Goal: Task Accomplishment & Management: Complete application form

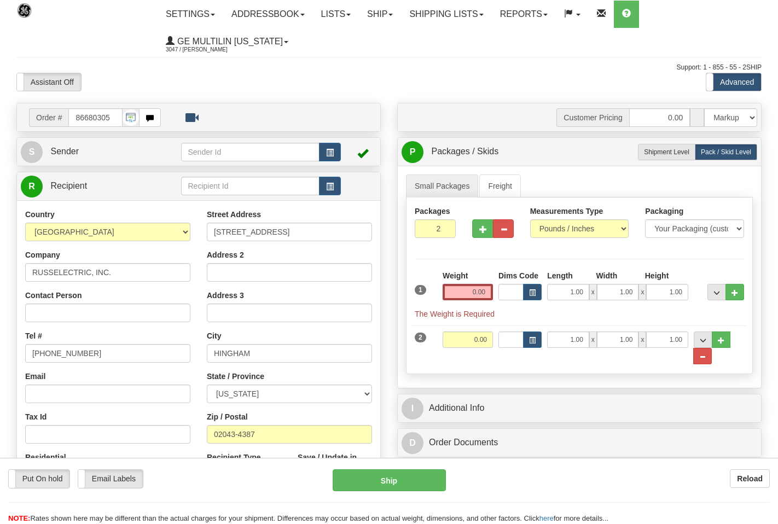
select select "0"
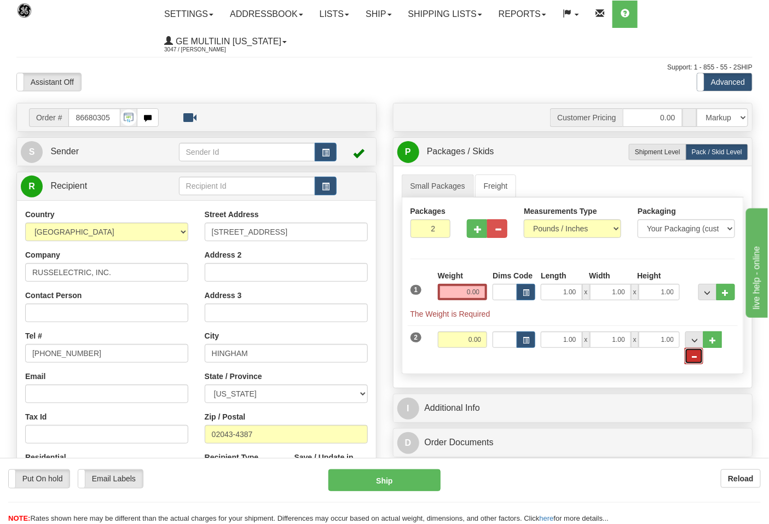
drag, startPoint x: 696, startPoint y: 357, endPoint x: 682, endPoint y: 349, distance: 16.4
click at [696, 358] on span "..." at bounding box center [694, 357] width 7 height 6
radio input "true"
type input "1"
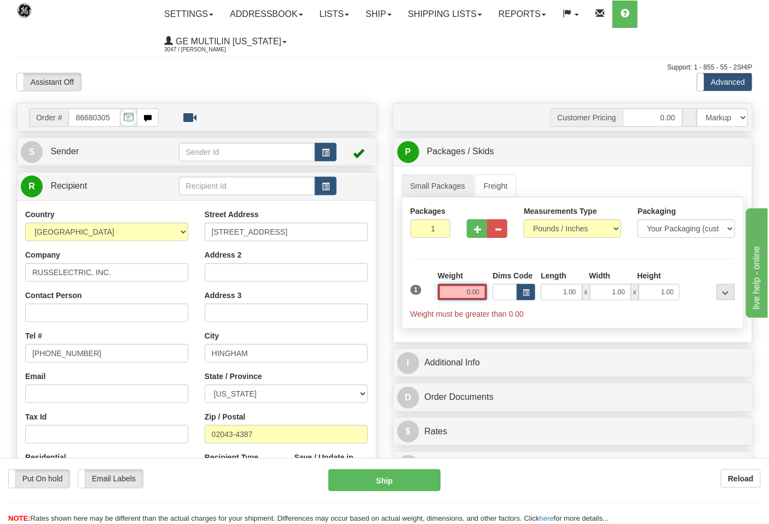
click at [479, 296] on input "0.00" at bounding box center [463, 292] width 50 height 16
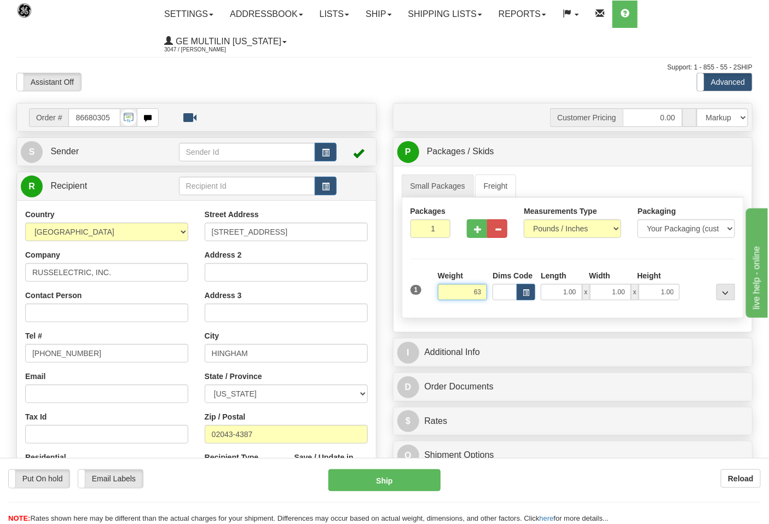
click button "Delete" at bounding box center [0, 0] width 0 height 0
type input "63.00"
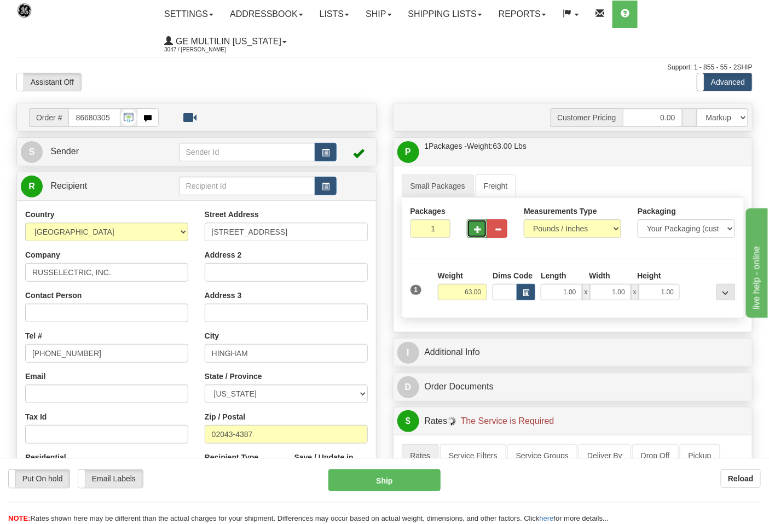
click at [474, 234] on button "button" at bounding box center [477, 229] width 20 height 19
type input "3"
click at [695, 152] on span "Pack / Skid Level" at bounding box center [717, 152] width 50 height 8
radio input "true"
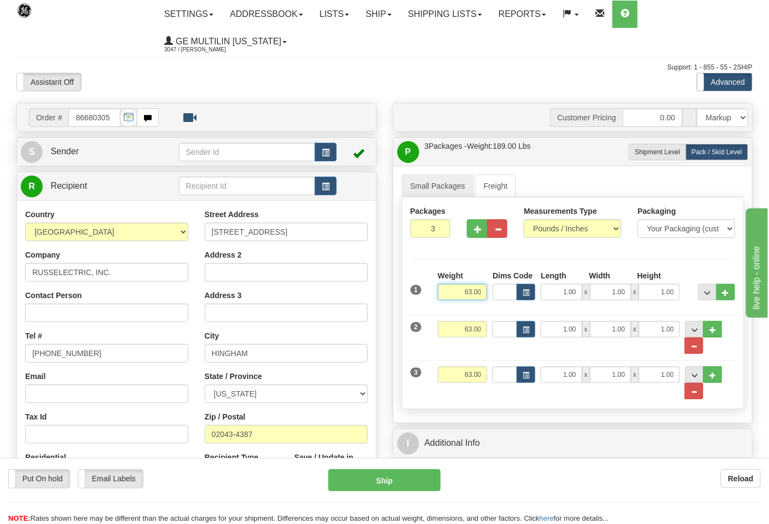
drag, startPoint x: 485, startPoint y: 292, endPoint x: 402, endPoint y: 302, distance: 83.3
click at [402, 302] on div "Packages 3 3 Measurements Type" at bounding box center [573, 304] width 343 height 212
type input "25.00"
drag, startPoint x: 483, startPoint y: 327, endPoint x: 454, endPoint y: 332, distance: 29.5
click at [454, 332] on input "63.00" at bounding box center [463, 329] width 50 height 16
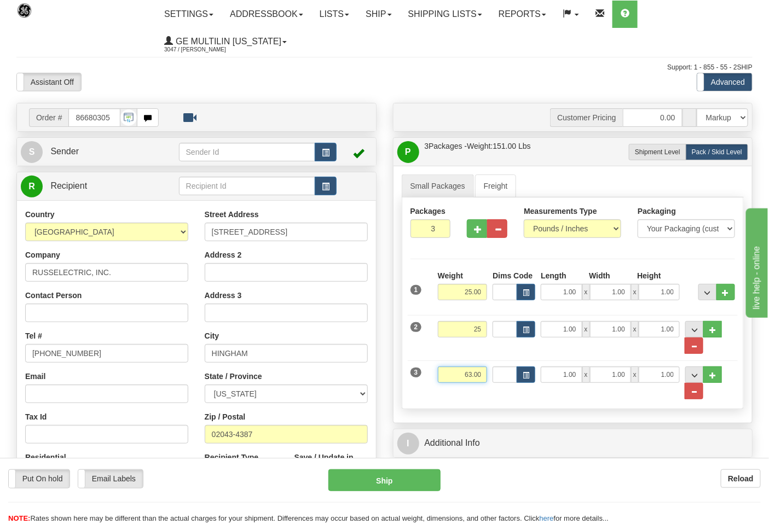
type input "25.00"
drag, startPoint x: 484, startPoint y: 376, endPoint x: 446, endPoint y: 376, distance: 38.9
click at [446, 376] on input "63.00" at bounding box center [463, 375] width 50 height 16
click button "Delete" at bounding box center [0, 0] width 0 height 0
type input "13.00"
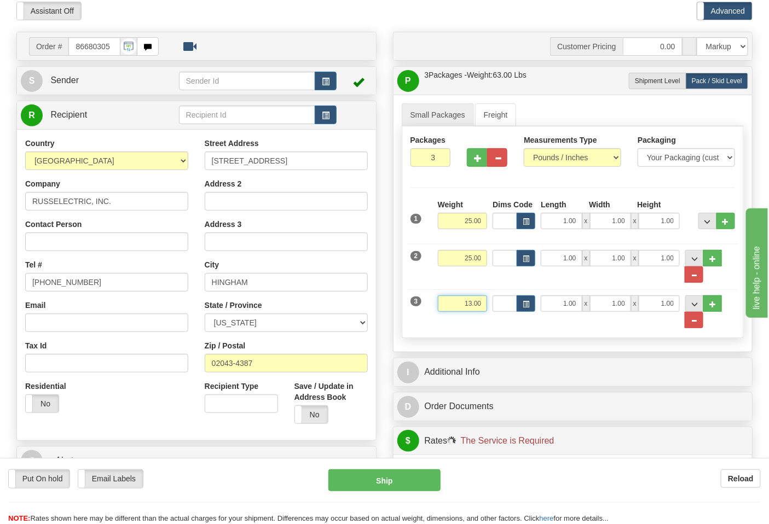
scroll to position [182, 0]
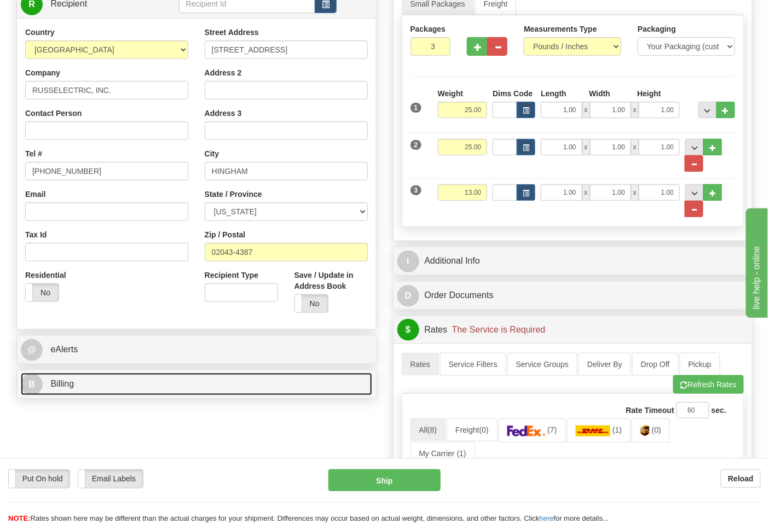
click at [182, 376] on link "B Billing" at bounding box center [196, 384] width 351 height 22
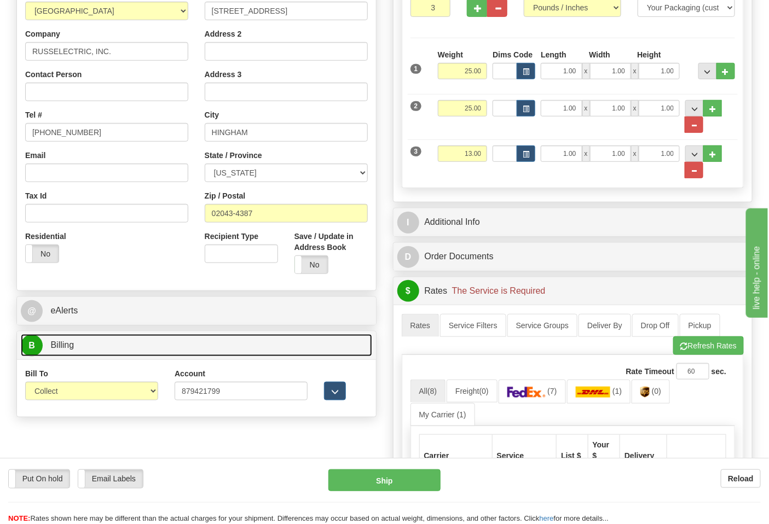
scroll to position [243, 0]
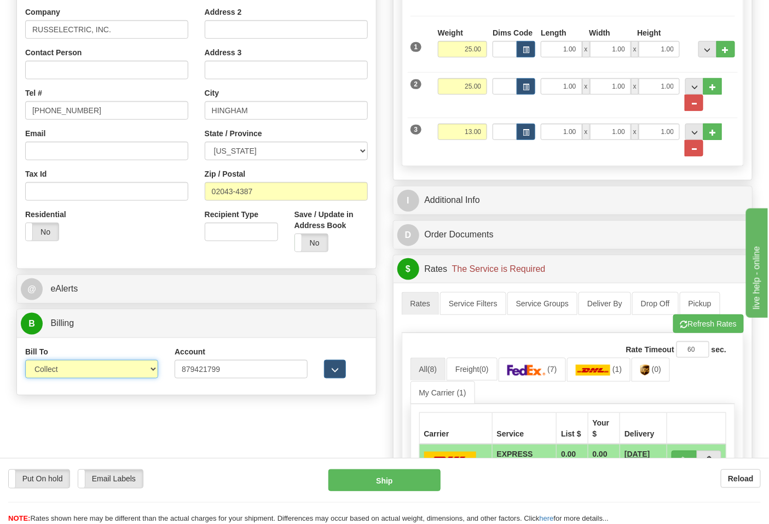
click at [86, 362] on select "Sender Recipient Third Party Collect" at bounding box center [91, 369] width 133 height 19
select select "2"
click at [25, 361] on select "Sender Recipient Third Party Collect" at bounding box center [91, 369] width 133 height 19
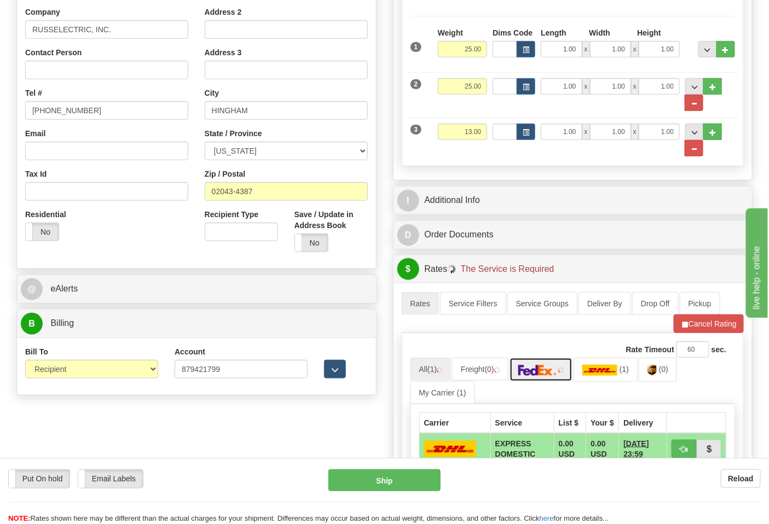
click at [533, 366] on link at bounding box center [542, 370] width 64 height 24
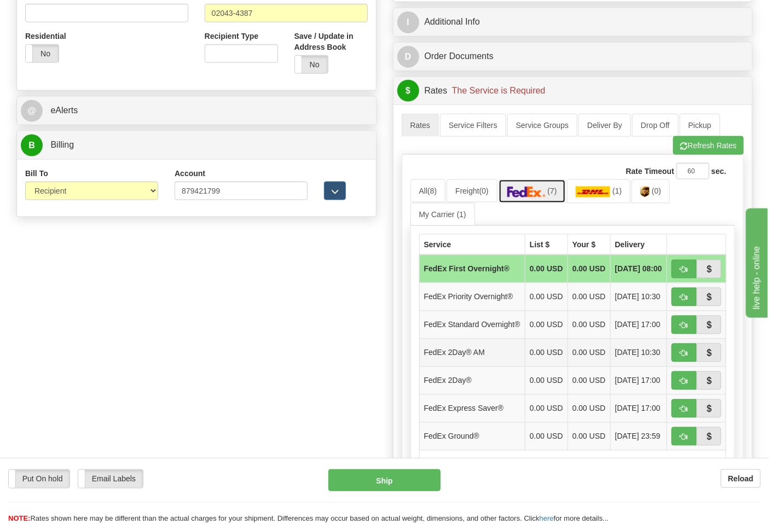
scroll to position [425, 0]
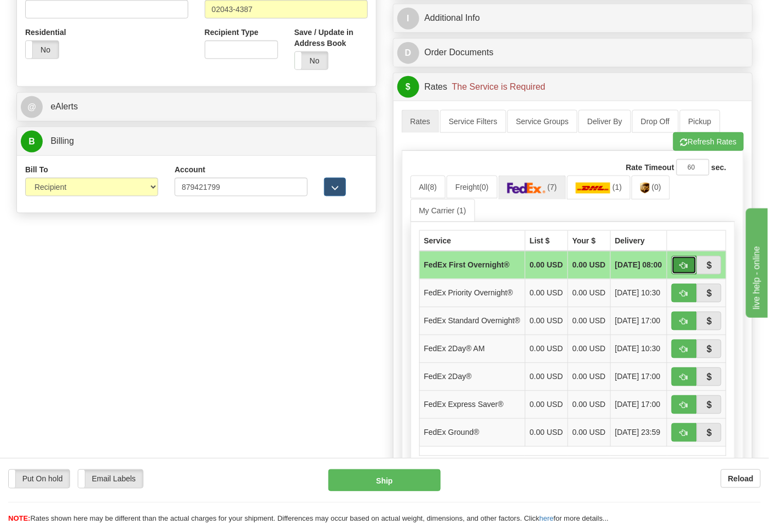
click at [688, 270] on span "button" at bounding box center [684, 266] width 8 height 7
type input "06"
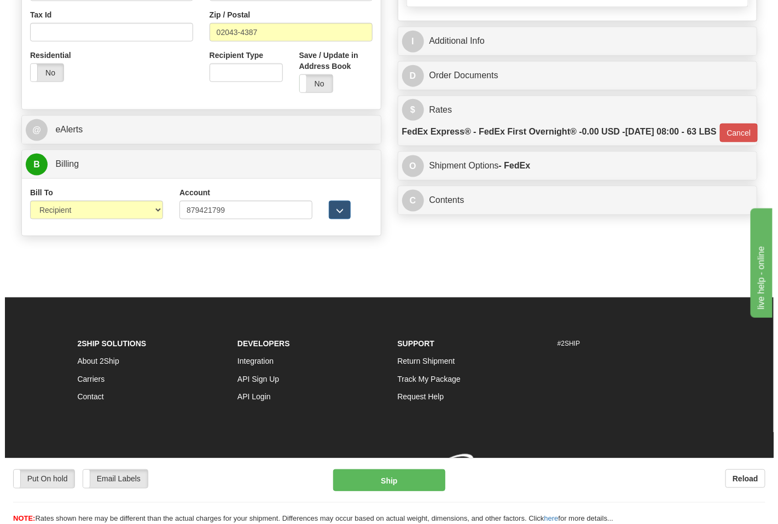
scroll to position [422, 0]
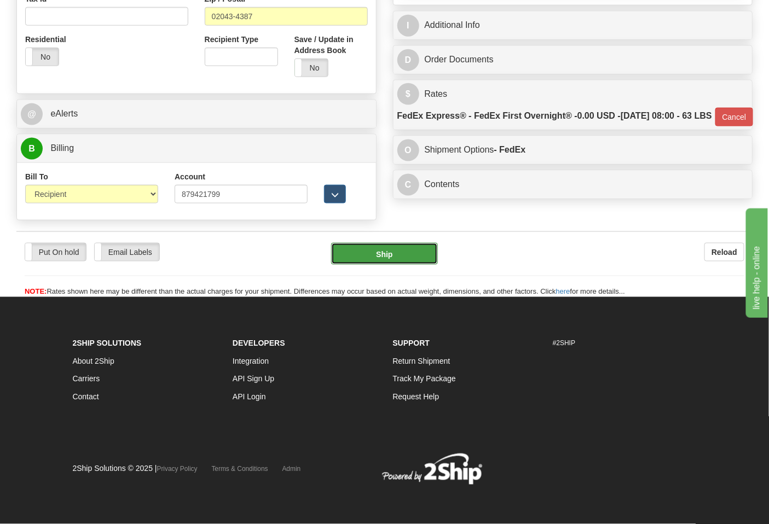
click at [390, 262] on button "Ship" at bounding box center [384, 254] width 106 height 22
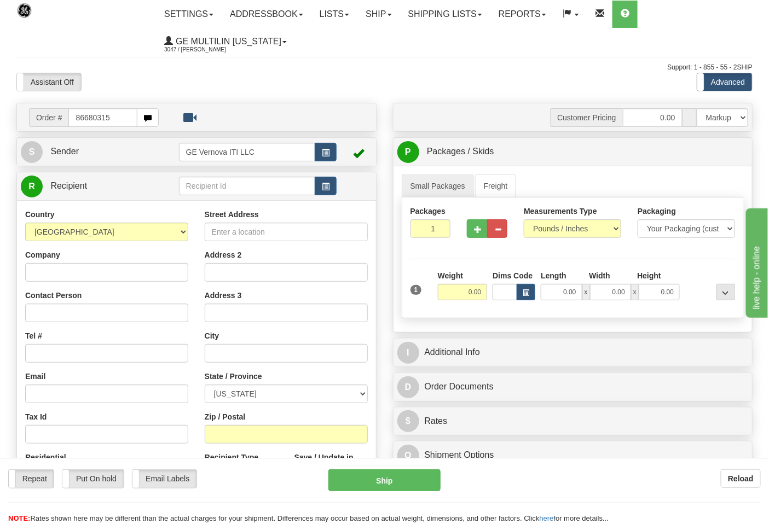
type input "86680315"
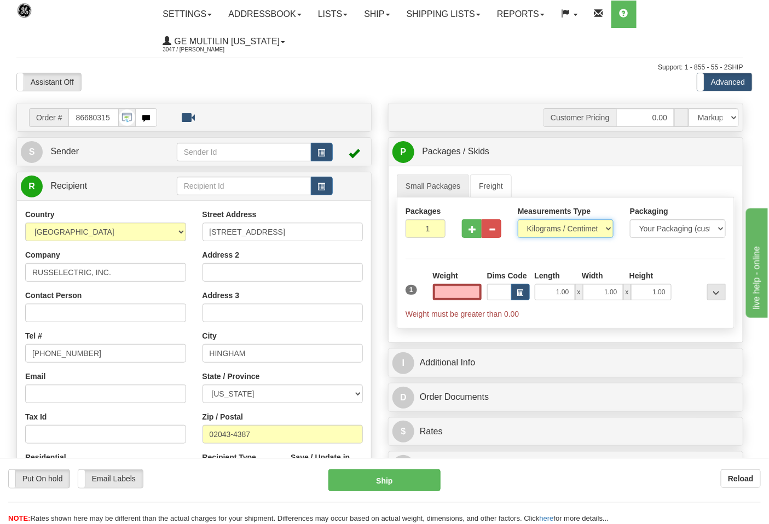
type input "0.00"
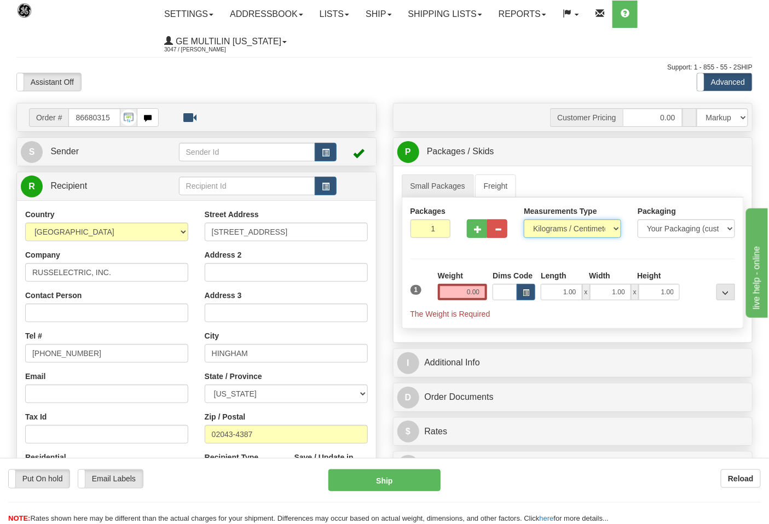
click at [544, 232] on select "Pounds / Inches Kilograms / Centimeters" at bounding box center [572, 229] width 97 height 19
select select "0"
click at [524, 220] on select "Pounds / Inches Kilograms / Centimeters" at bounding box center [572, 229] width 97 height 19
click at [482, 296] on input "0.00" at bounding box center [463, 292] width 50 height 16
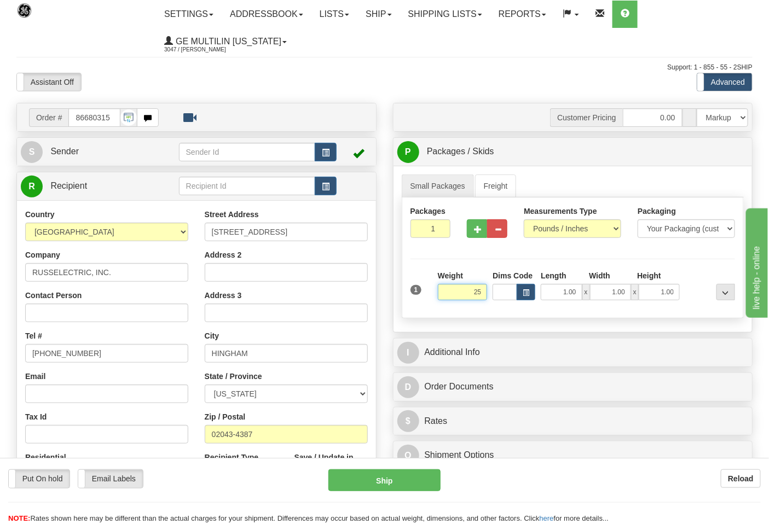
click button "Delete" at bounding box center [0, 0] width 0 height 0
type input "25.00"
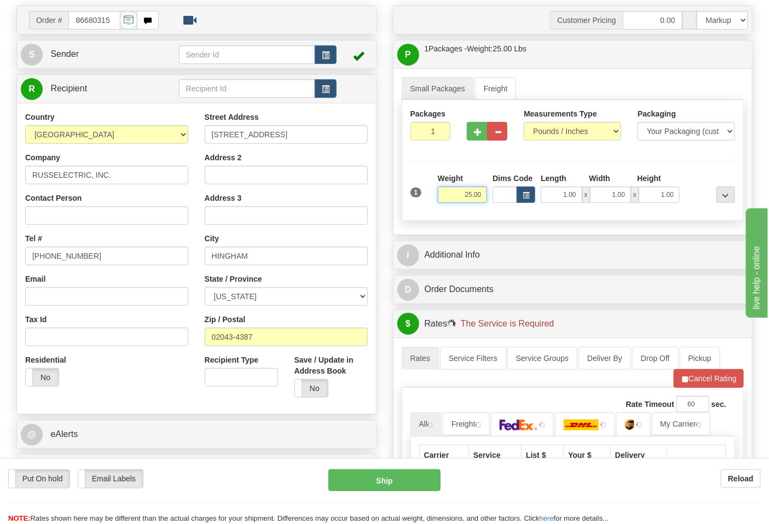
scroll to position [182, 0]
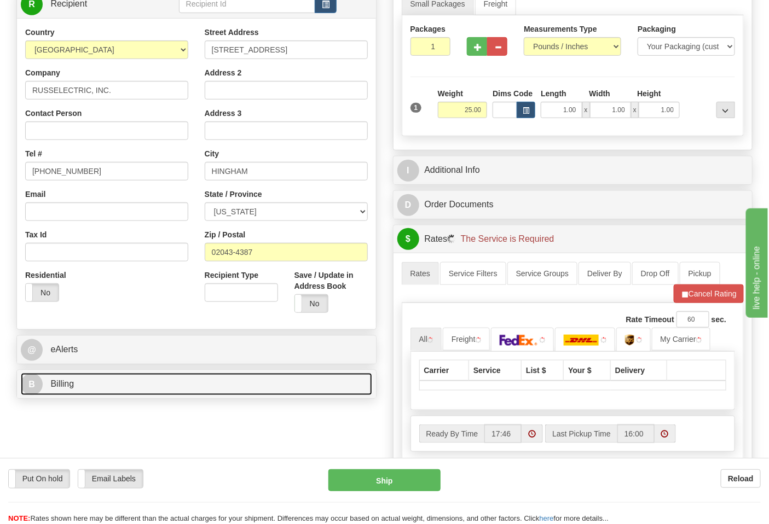
click at [88, 394] on link "B Billing" at bounding box center [196, 384] width 351 height 22
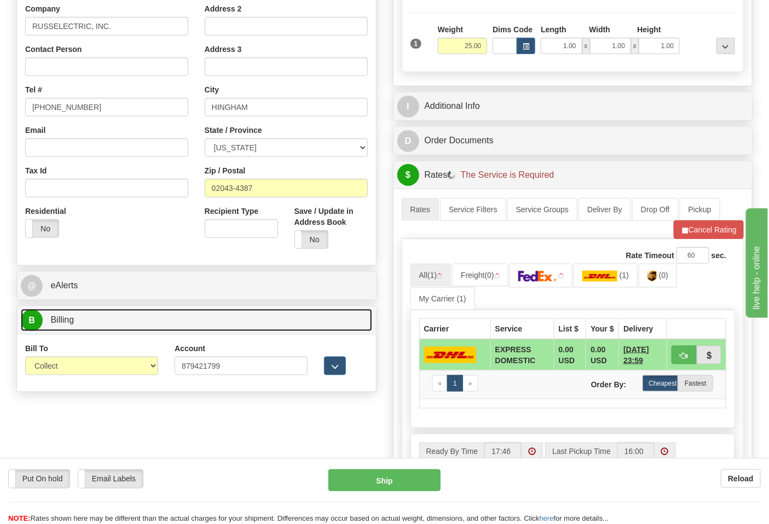
scroll to position [304, 0]
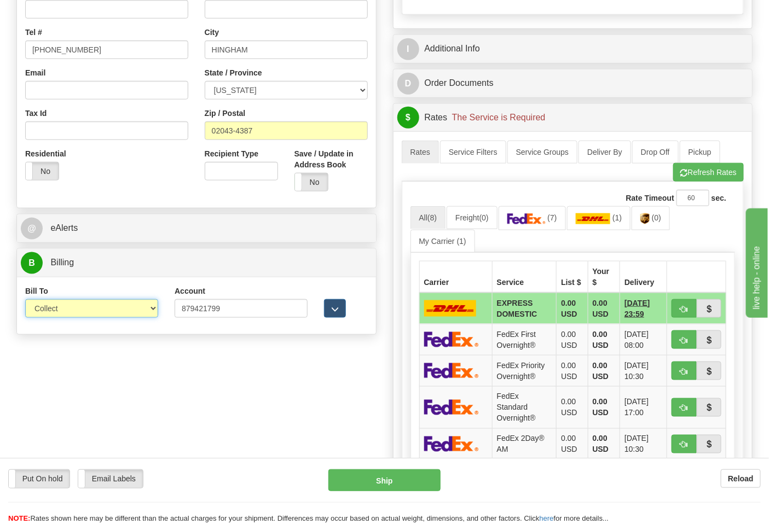
click at [74, 305] on select "Sender Recipient Third Party Collect" at bounding box center [91, 308] width 133 height 19
select select "2"
click at [25, 301] on select "Sender Recipient Third Party Collect" at bounding box center [91, 308] width 133 height 19
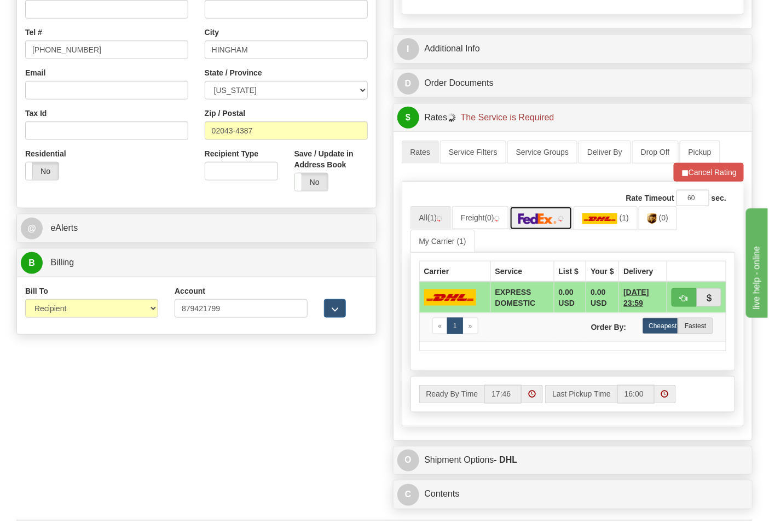
click at [543, 228] on link at bounding box center [542, 218] width 64 height 24
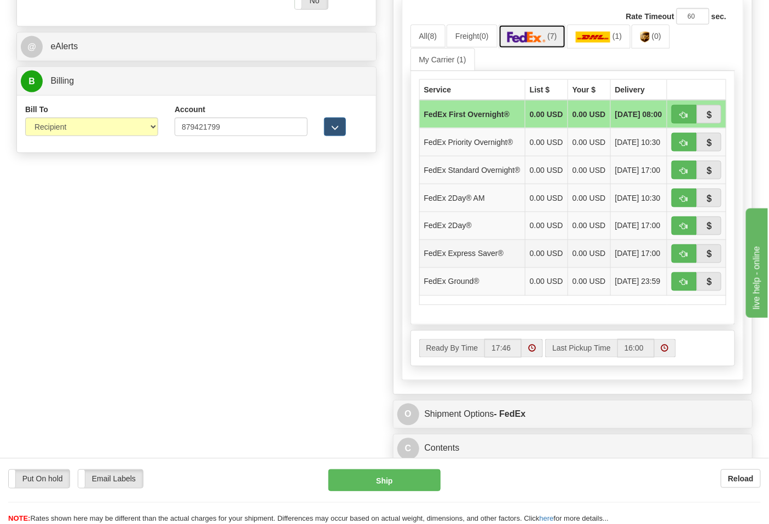
scroll to position [486, 0]
click at [682, 286] on span "button" at bounding box center [684, 282] width 8 height 7
type input "92"
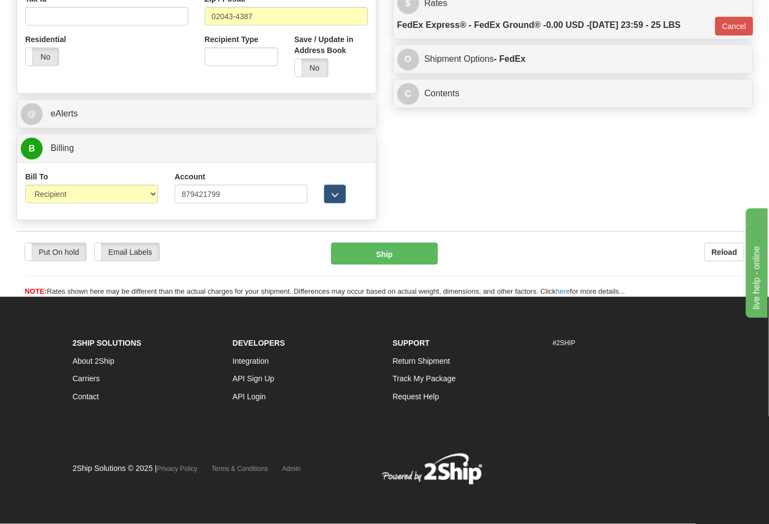
scroll to position [419, 0]
click at [723, 28] on button "Cancel" at bounding box center [735, 26] width 38 height 19
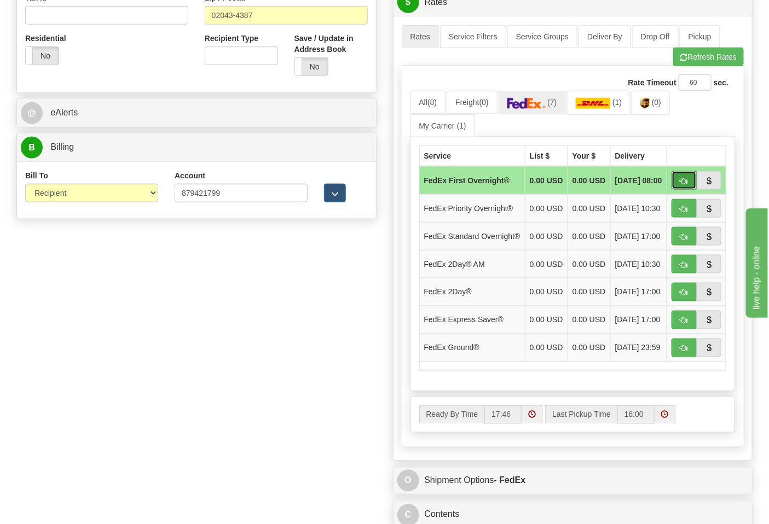
click at [680, 185] on span "button" at bounding box center [684, 181] width 8 height 7
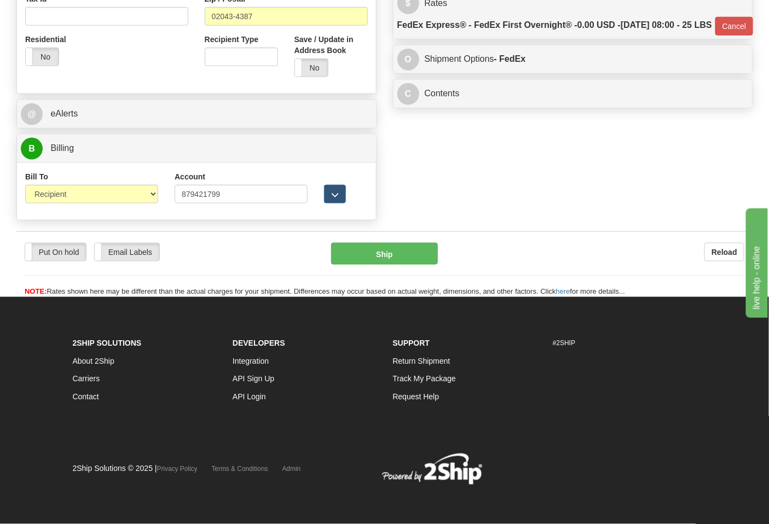
type input "06"
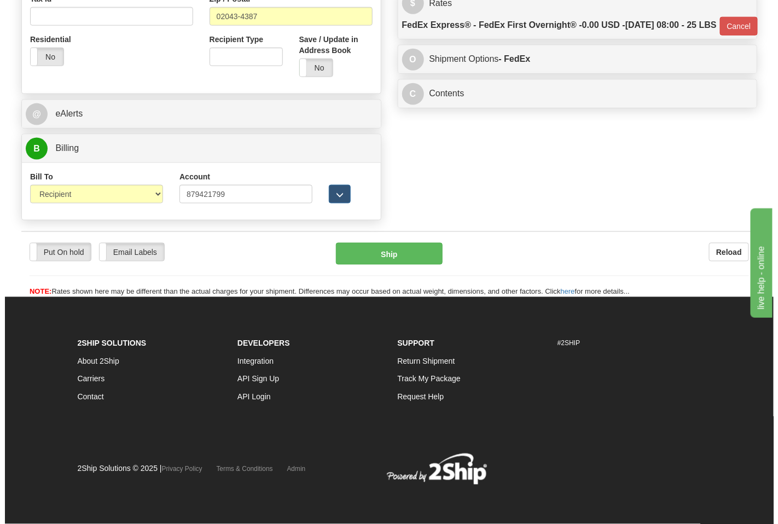
scroll to position [419, 0]
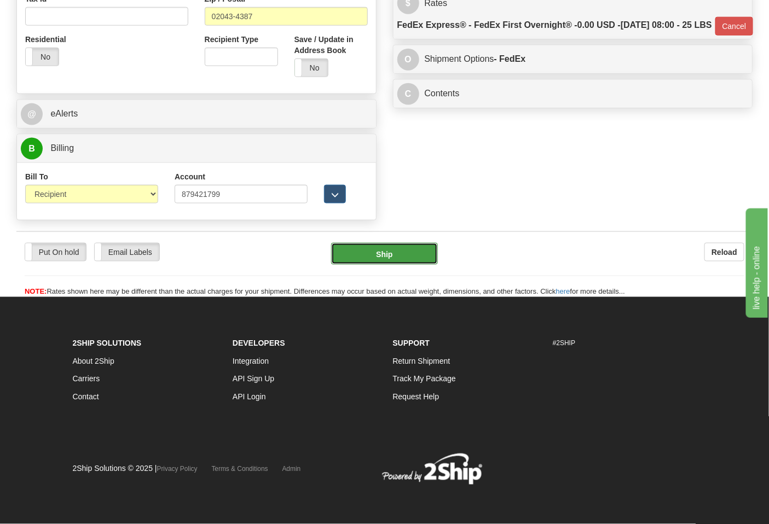
click at [390, 254] on button "Ship" at bounding box center [384, 254] width 106 height 22
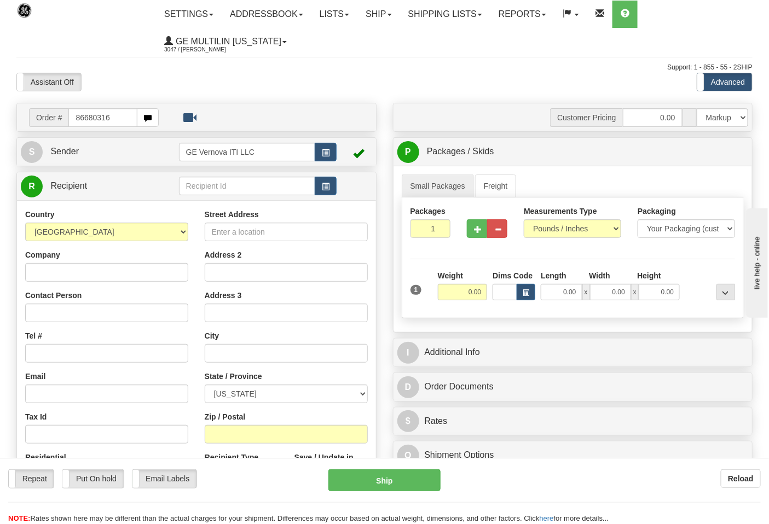
type input "86680316"
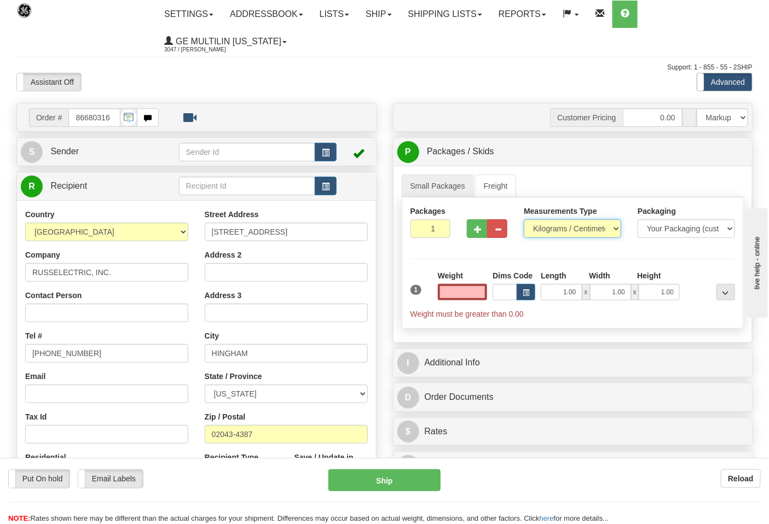
type input "0.00"
click at [566, 230] on select "Pounds / Inches Kilograms / Centimeters" at bounding box center [572, 229] width 97 height 19
select select "0"
click at [524, 220] on select "Pounds / Inches Kilograms / Centimeters" at bounding box center [572, 229] width 97 height 19
click at [482, 294] on input "0.00" at bounding box center [463, 292] width 50 height 16
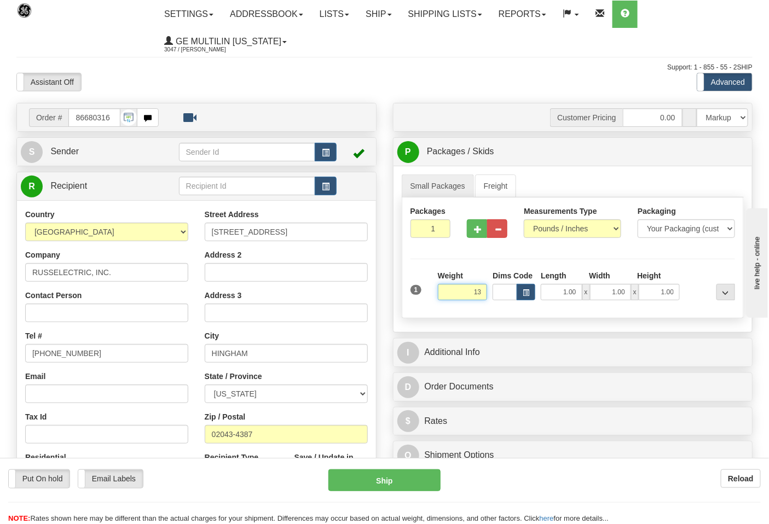
click button "Delete" at bounding box center [0, 0] width 0 height 0
type input "13.00"
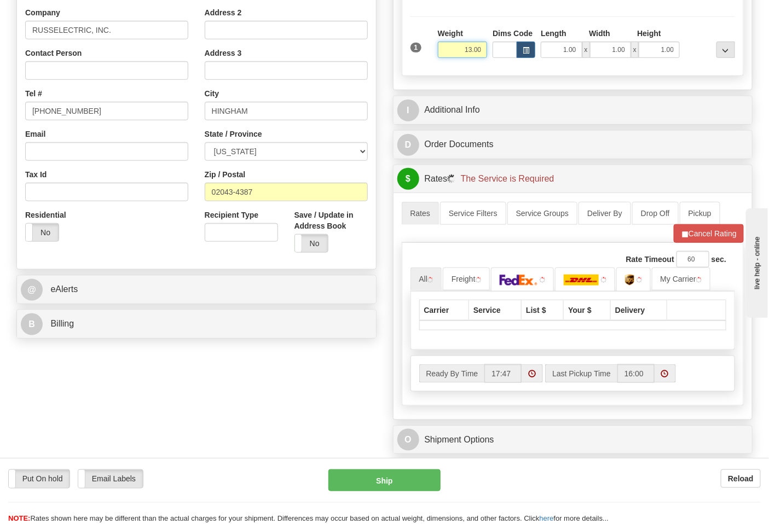
scroll to position [243, 0]
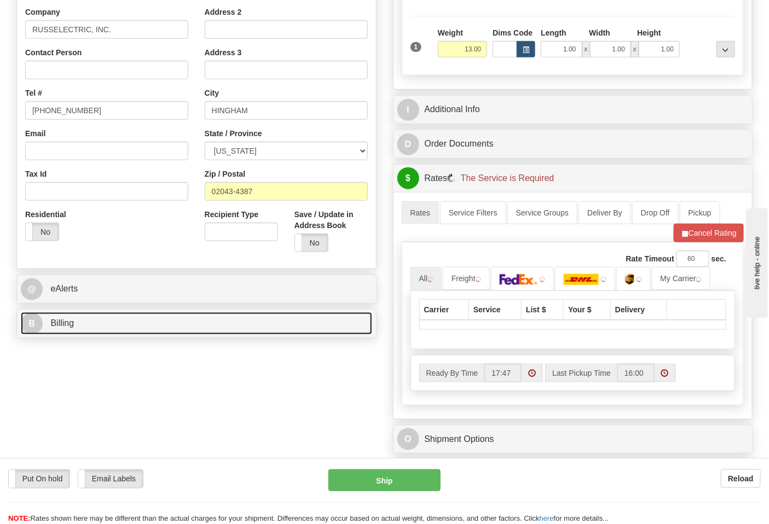
click at [132, 322] on link "B Billing" at bounding box center [196, 324] width 351 height 22
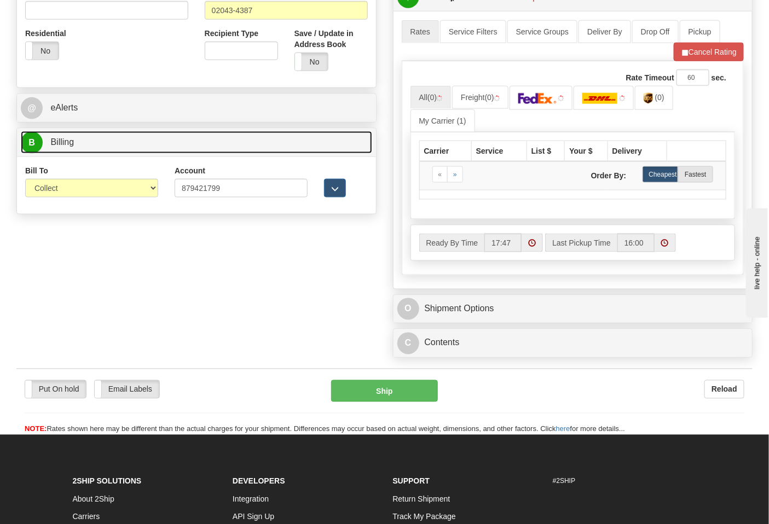
scroll to position [425, 0]
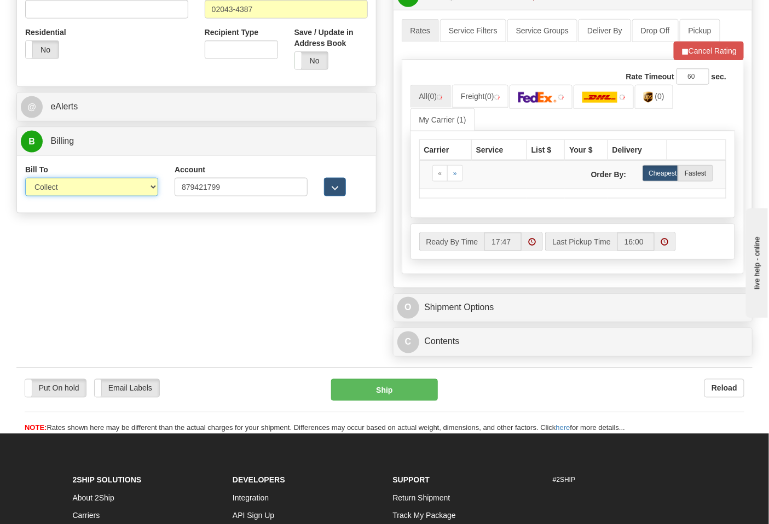
drag, startPoint x: 66, startPoint y: 188, endPoint x: 70, endPoint y: 195, distance: 8.1
click at [66, 188] on select "Sender Recipient Third Party Collect" at bounding box center [91, 187] width 133 height 19
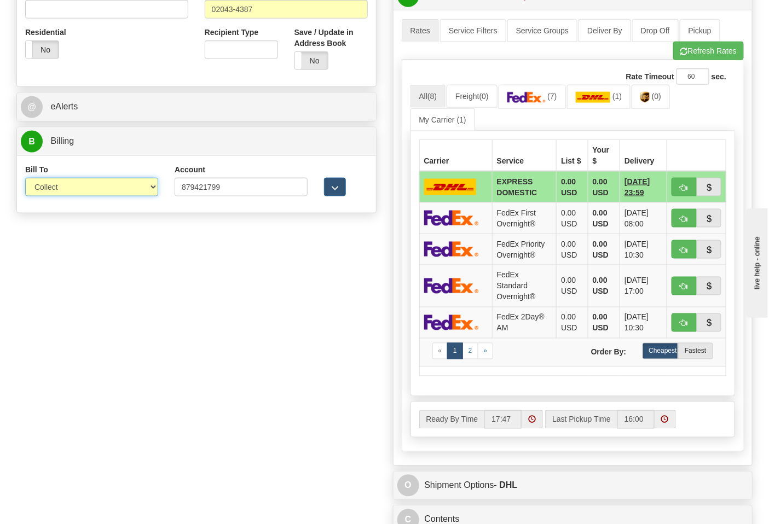
select select "2"
click at [25, 179] on select "Sender Recipient Third Party Collect" at bounding box center [91, 187] width 133 height 19
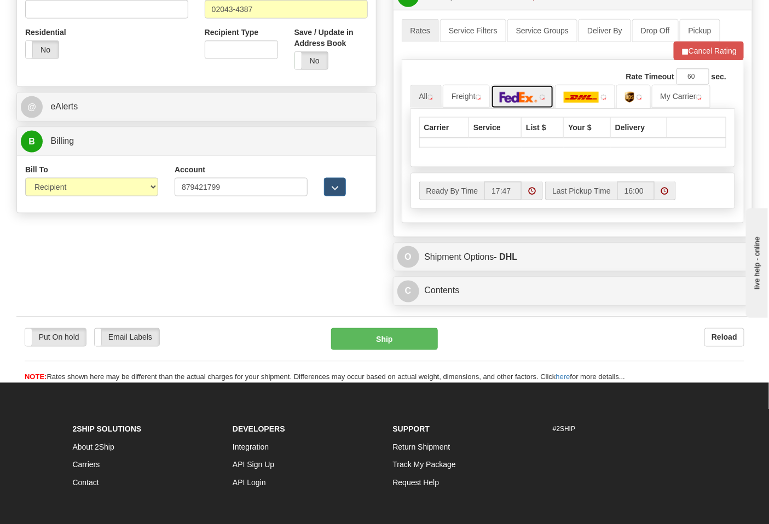
click at [534, 102] on img at bounding box center [519, 97] width 38 height 11
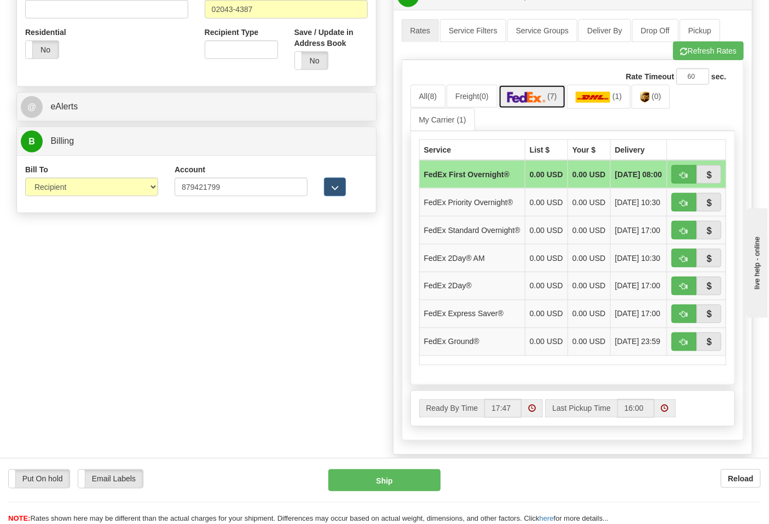
scroll to position [486, 0]
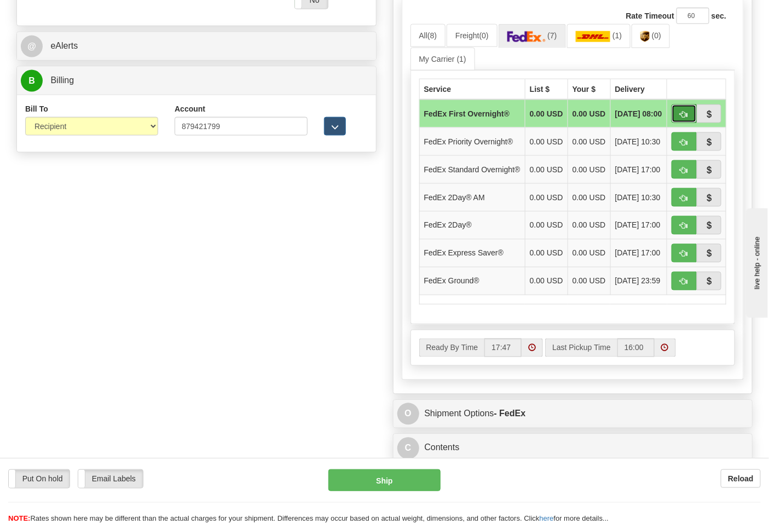
click at [685, 118] on span "button" at bounding box center [684, 114] width 8 height 7
type input "06"
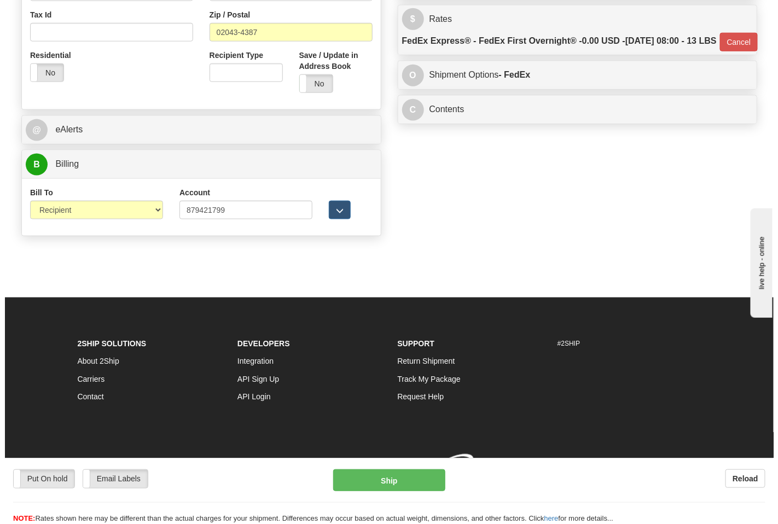
scroll to position [419, 0]
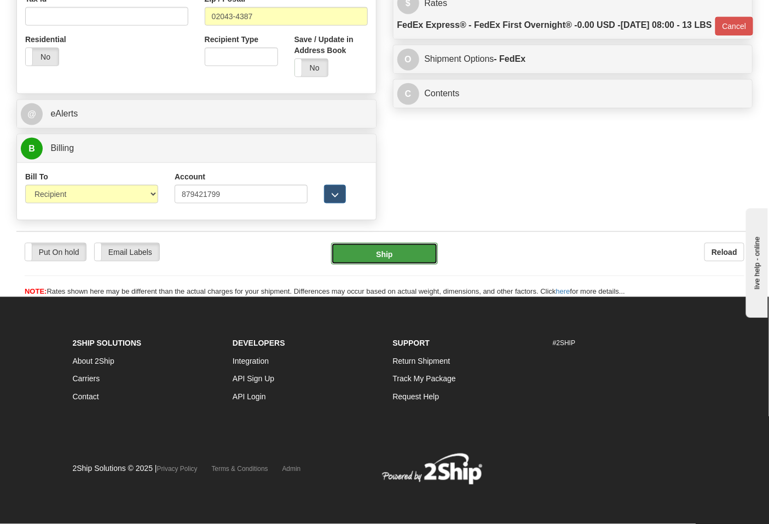
click at [385, 249] on button "Ship" at bounding box center [384, 254] width 106 height 22
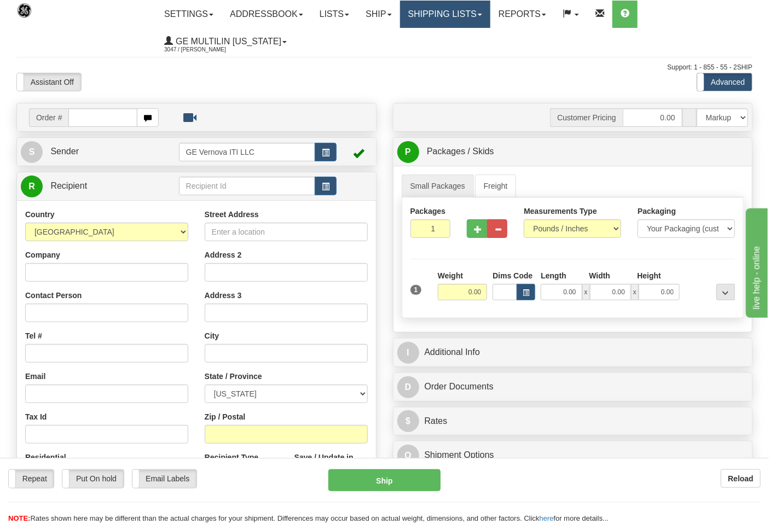
click at [439, 9] on link "Shipping lists" at bounding box center [445, 14] width 90 height 27
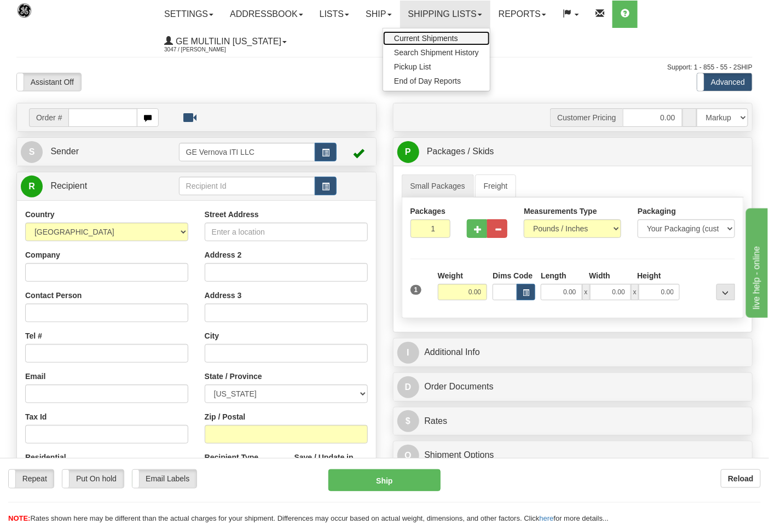
click at [439, 33] on link "Current Shipments" at bounding box center [436, 38] width 107 height 14
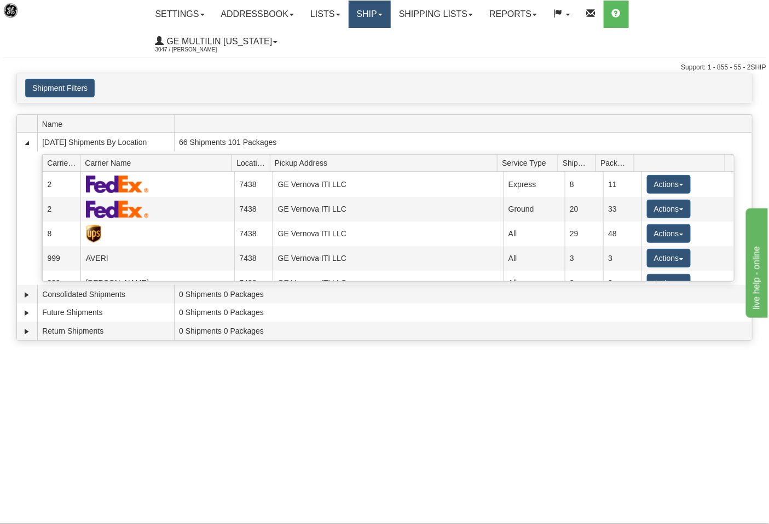
click at [371, 18] on link "Ship" at bounding box center [370, 14] width 42 height 27
click at [364, 34] on link "Ship Screen" at bounding box center [340, 38] width 99 height 14
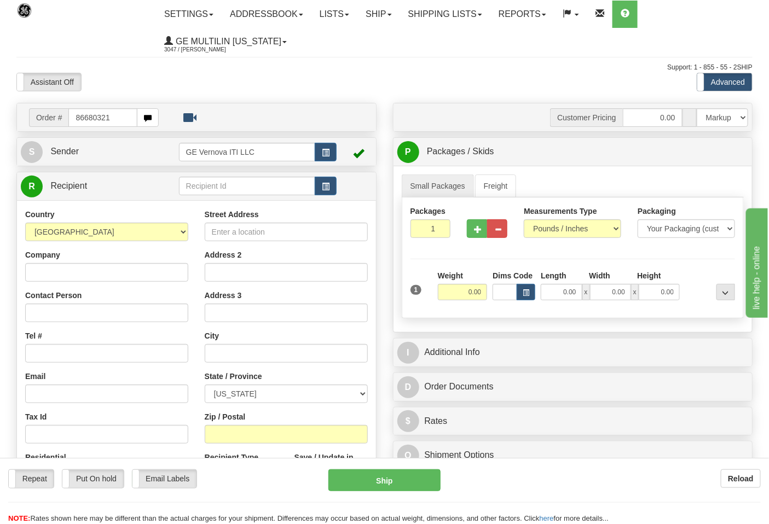
type input "86680321"
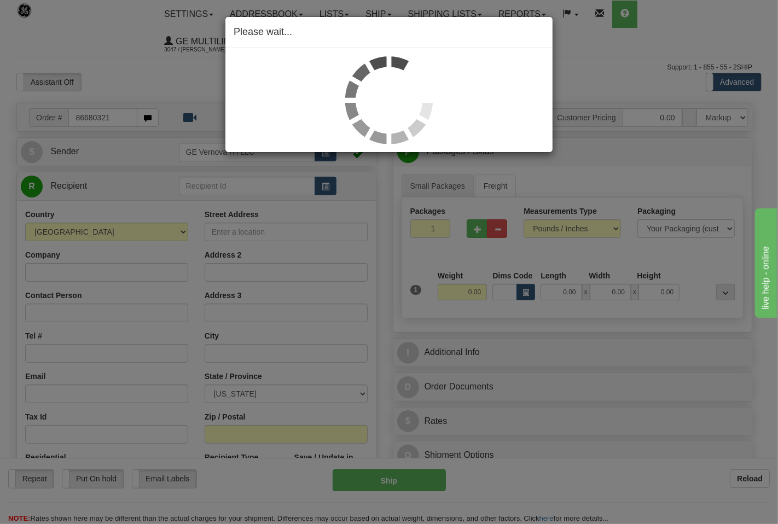
click at [554, 196] on div "Please wait..." at bounding box center [389, 262] width 778 height 524
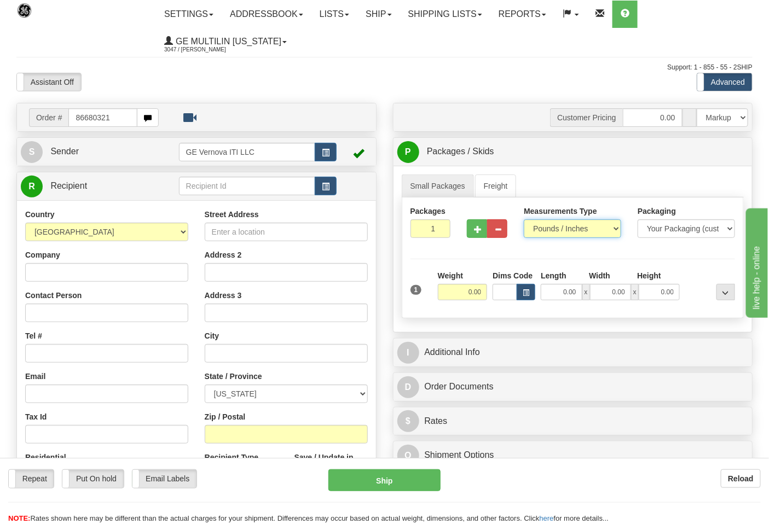
click at [569, 222] on select "Pounds / Inches Kilograms / Centimeters" at bounding box center [572, 229] width 97 height 19
click at [524, 220] on select "Pounds / Inches Kilograms / Centimeters" at bounding box center [572, 229] width 97 height 19
click at [555, 226] on select "Pounds / Inches Kilograms / Centimeters" at bounding box center [572, 229] width 97 height 19
click at [524, 220] on select "Pounds / Inches Kilograms / Centimeters" at bounding box center [572, 229] width 97 height 19
click at [553, 232] on select "Pounds / Inches Kilograms / Centimeters" at bounding box center [572, 229] width 97 height 19
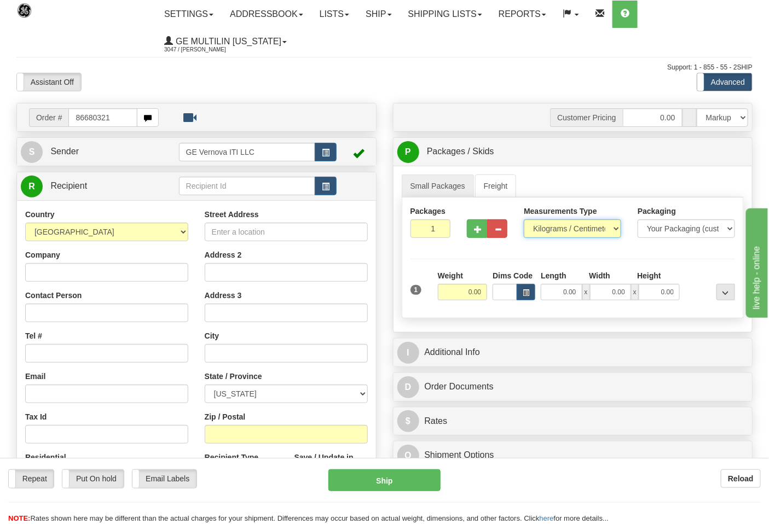
select select "0"
click at [524, 220] on select "Pounds / Inches Kilograms / Centimeters" at bounding box center [572, 229] width 97 height 19
click at [556, 234] on select "Pounds / Inches Kilograms / Centimeters" at bounding box center [572, 229] width 97 height 19
click at [473, 234] on button "button" at bounding box center [477, 229] width 20 height 19
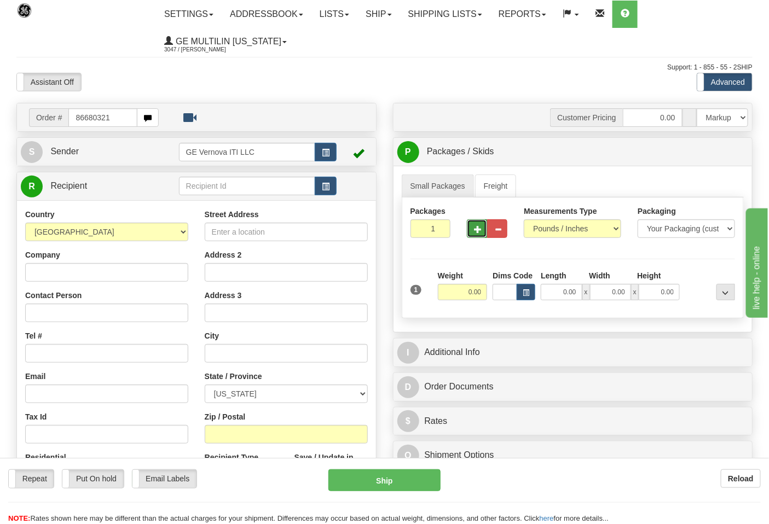
type input "2"
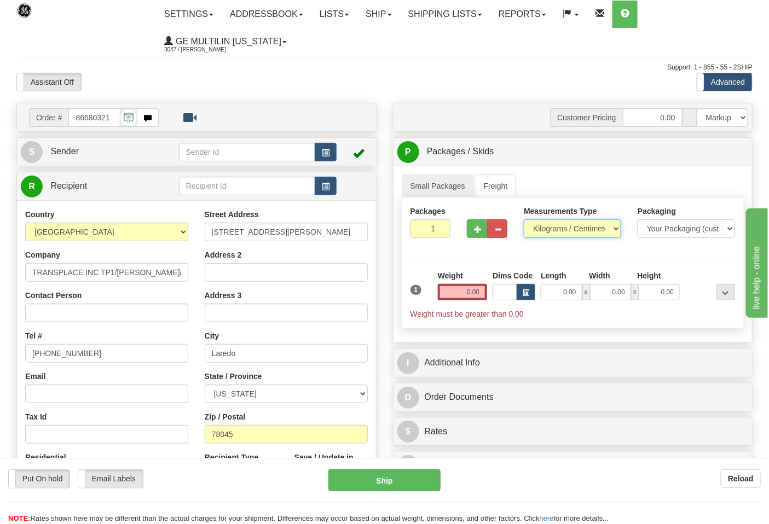
click at [567, 233] on select "Pounds / Inches Kilograms / Centimeters" at bounding box center [572, 229] width 97 height 19
select select "0"
click at [524, 220] on select "Pounds / Inches Kilograms / Centimeters" at bounding box center [572, 229] width 97 height 19
click at [481, 233] on span "button" at bounding box center [478, 229] width 8 height 7
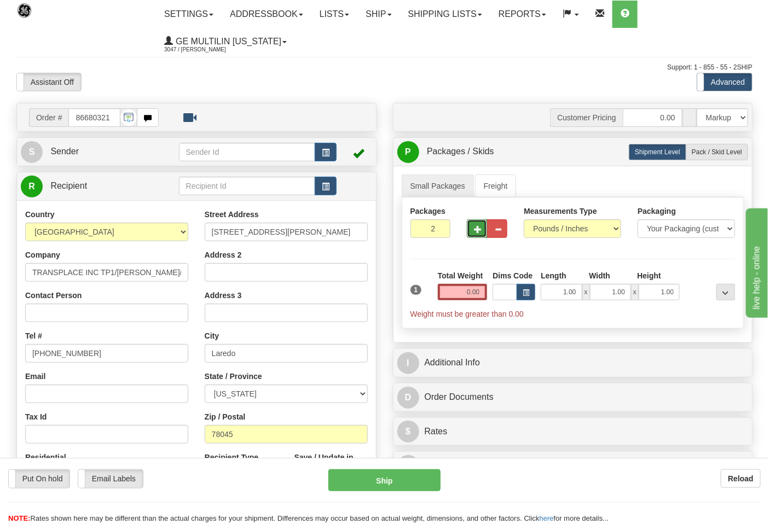
type input "3"
click at [482, 291] on input "0.00" at bounding box center [463, 292] width 50 height 16
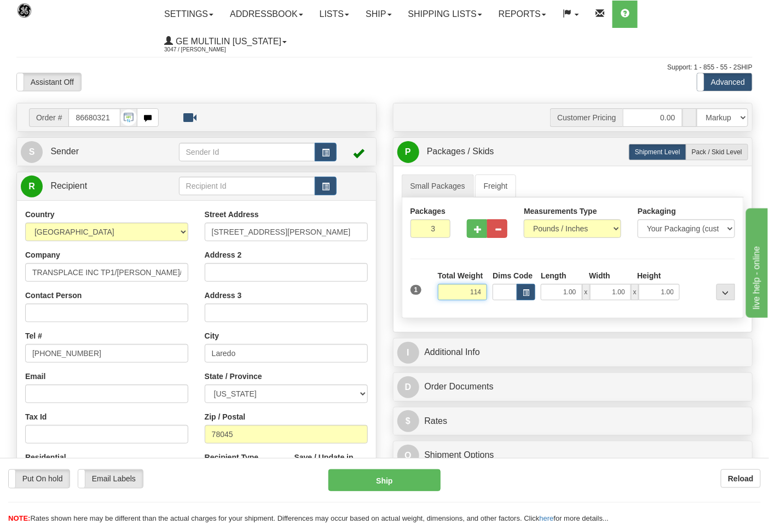
click button "Delete" at bounding box center [0, 0] width 0 height 0
type input "114.00"
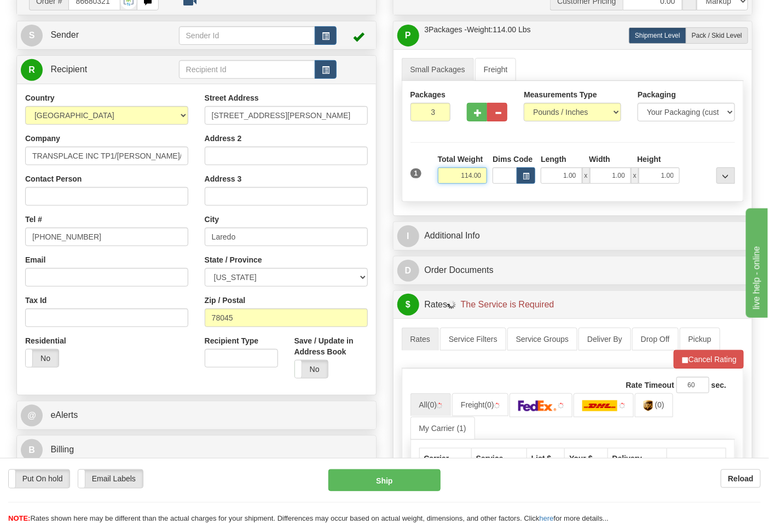
scroll to position [182, 0]
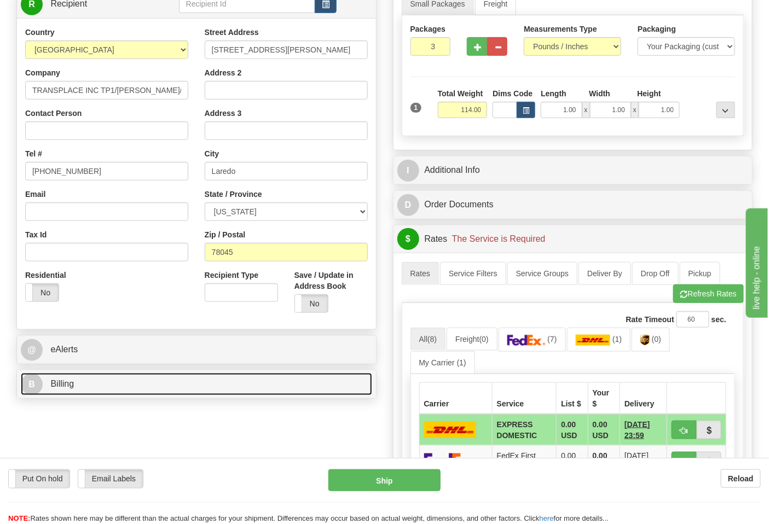
click at [134, 388] on link "B Billing" at bounding box center [196, 384] width 351 height 22
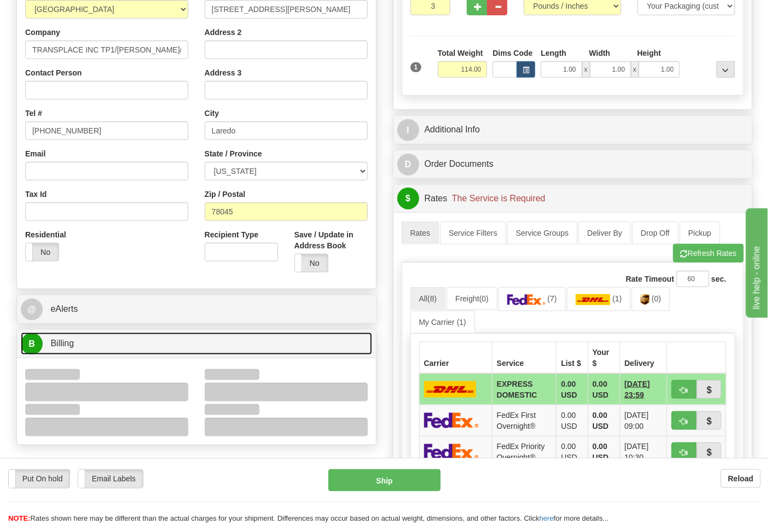
scroll to position [304, 0]
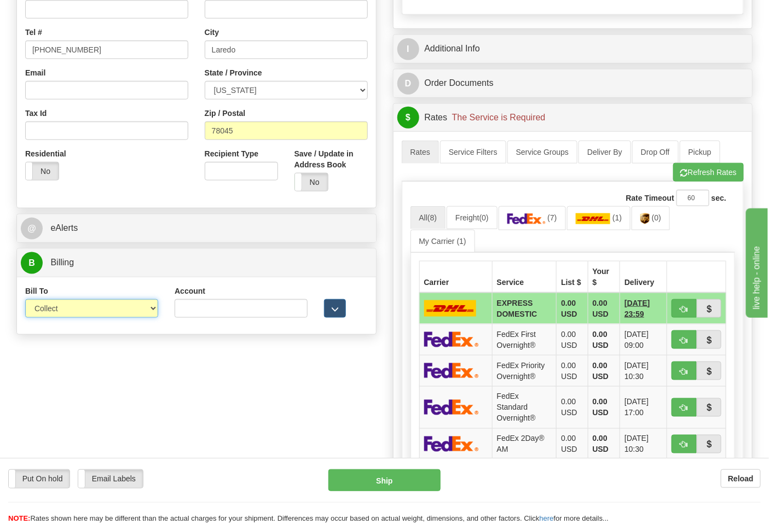
click at [67, 318] on select "Sender Recipient Third Party Collect" at bounding box center [91, 308] width 133 height 19
click at [25, 301] on select "Sender Recipient Third Party Collect" at bounding box center [91, 308] width 133 height 19
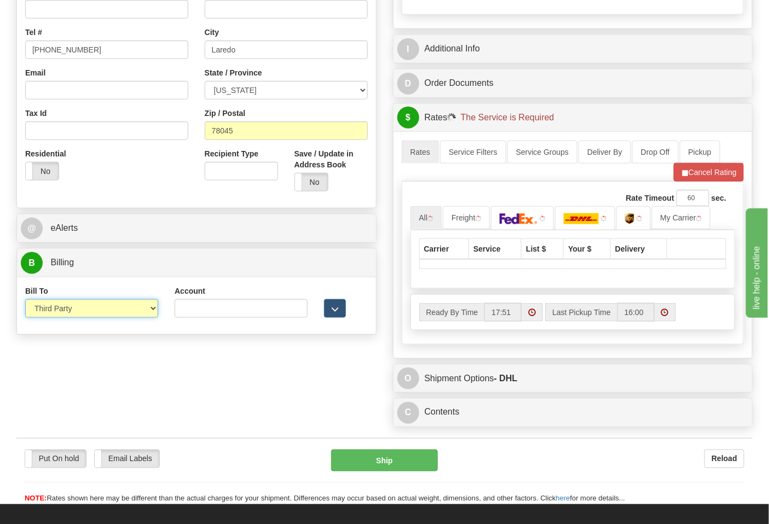
click at [86, 305] on select "Sender Recipient Third Party Collect" at bounding box center [91, 308] width 133 height 19
select select "2"
click at [25, 301] on select "Sender Recipient Third Party Collect" at bounding box center [91, 308] width 133 height 19
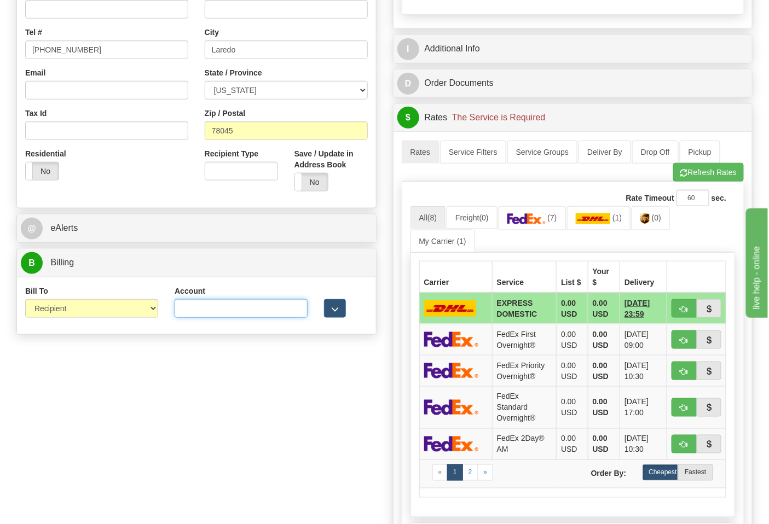
click at [222, 310] on input "Account" at bounding box center [241, 308] width 133 height 19
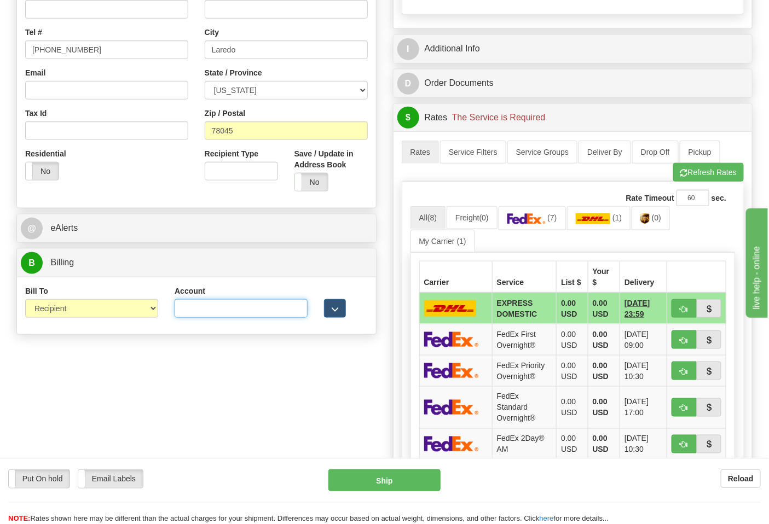
paste input "543547441"
type input "543547441"
click at [540, 224] on img at bounding box center [526, 219] width 38 height 11
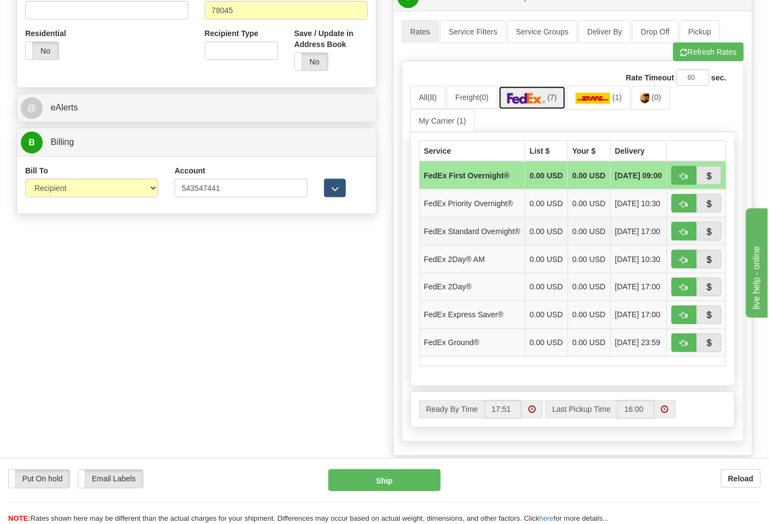
scroll to position [425, 0]
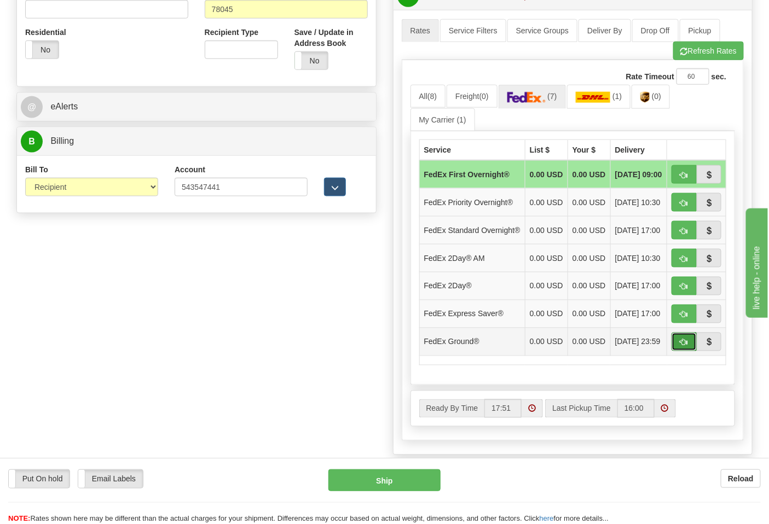
click at [687, 347] on span "button" at bounding box center [684, 342] width 8 height 7
type input "92"
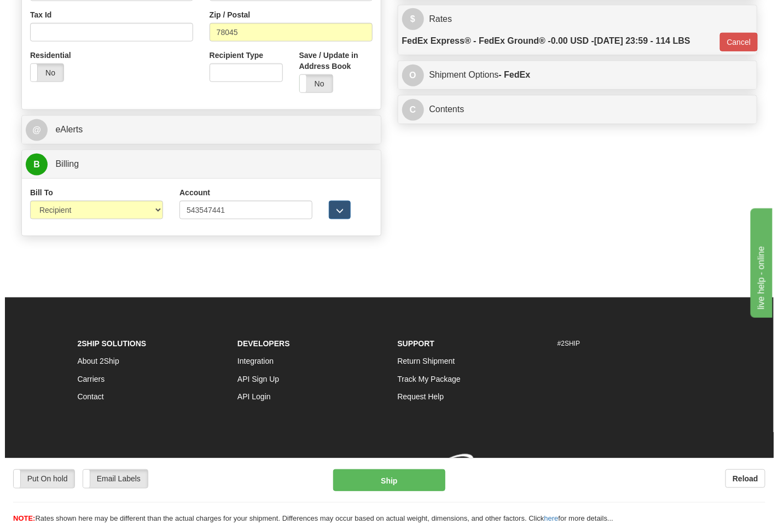
scroll to position [419, 0]
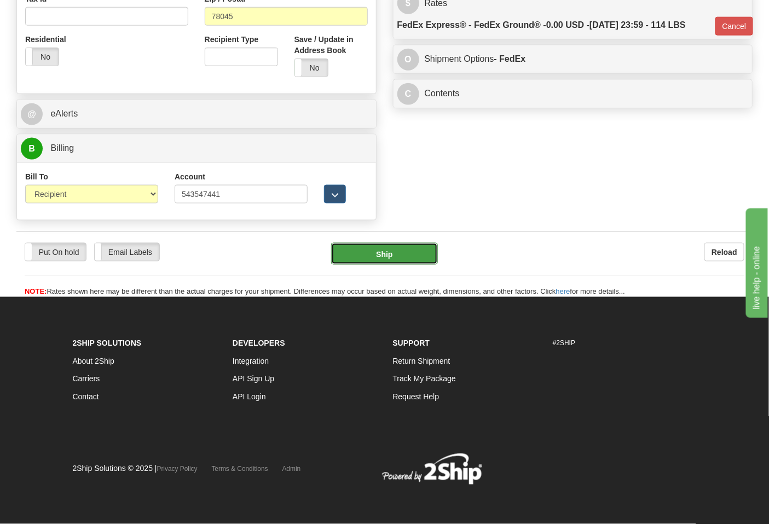
click at [374, 256] on button "Ship" at bounding box center [384, 254] width 106 height 22
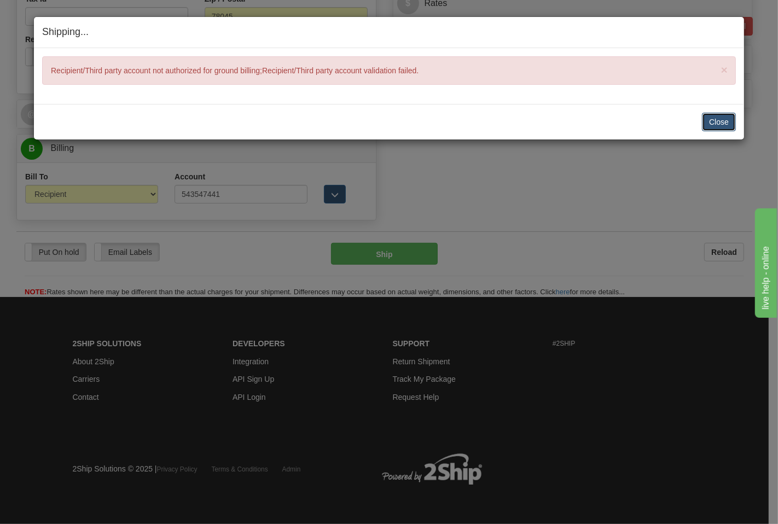
click at [712, 124] on button "Close" at bounding box center [719, 122] width 34 height 19
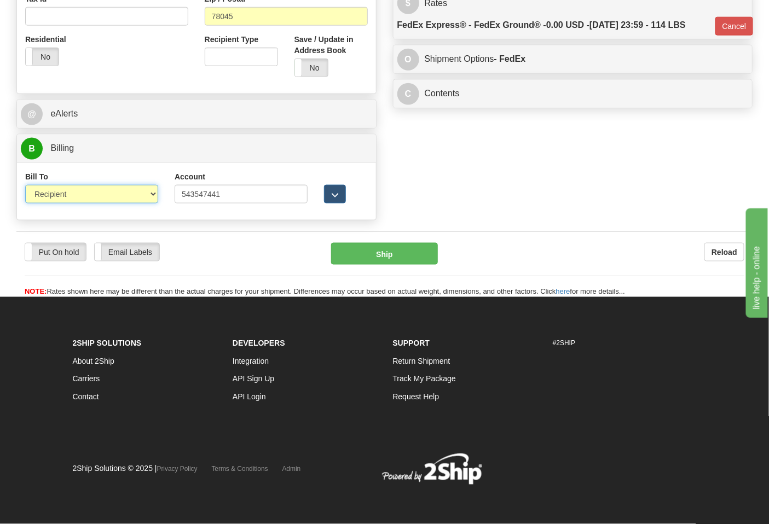
click at [88, 198] on select "Sender Recipient Third Party Collect" at bounding box center [91, 194] width 133 height 19
select select "4"
click at [25, 185] on select "Sender Recipient Third Party Collect" at bounding box center [91, 194] width 133 height 19
type input "92"
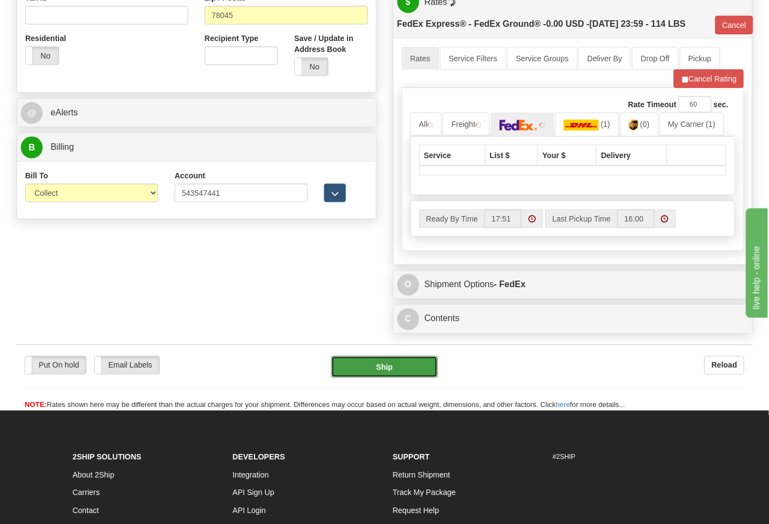
click at [391, 361] on button "Ship" at bounding box center [384, 367] width 106 height 22
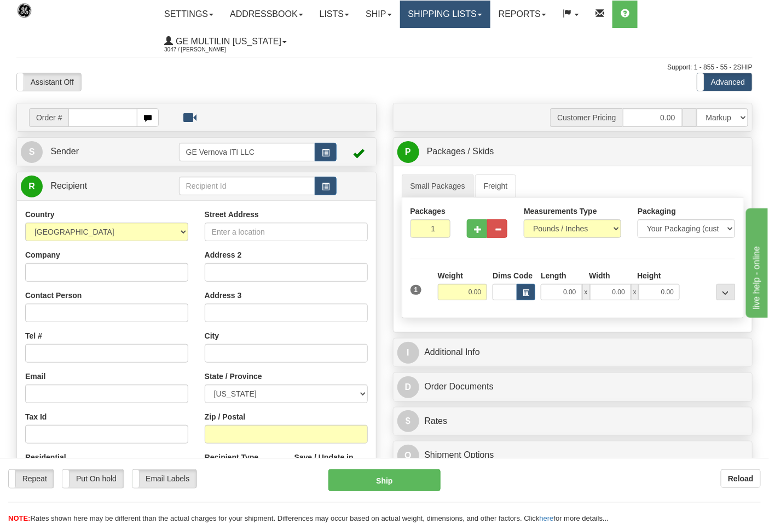
click at [432, 14] on link "Shipping lists" at bounding box center [445, 14] width 90 height 27
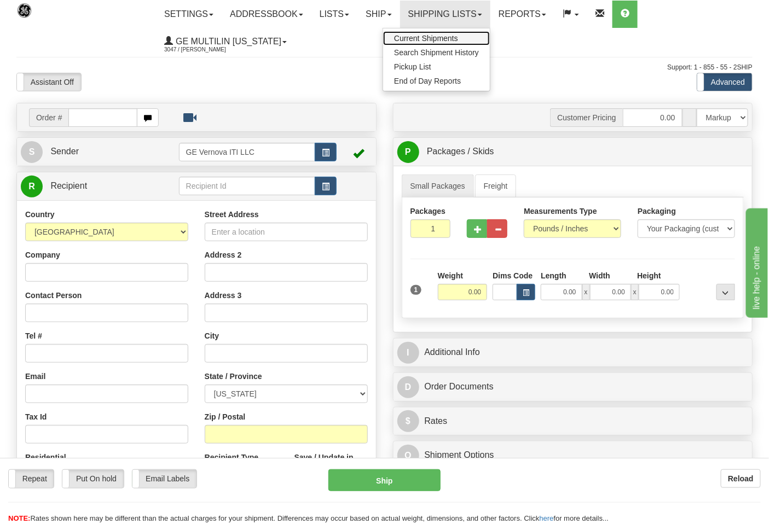
click at [434, 33] on link "Current Shipments" at bounding box center [436, 38] width 107 height 14
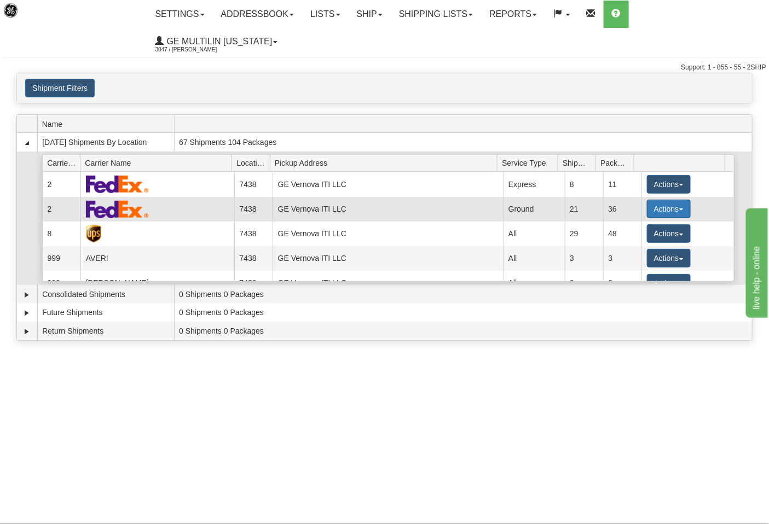
click at [659, 200] on button "Actions" at bounding box center [669, 209] width 44 height 19
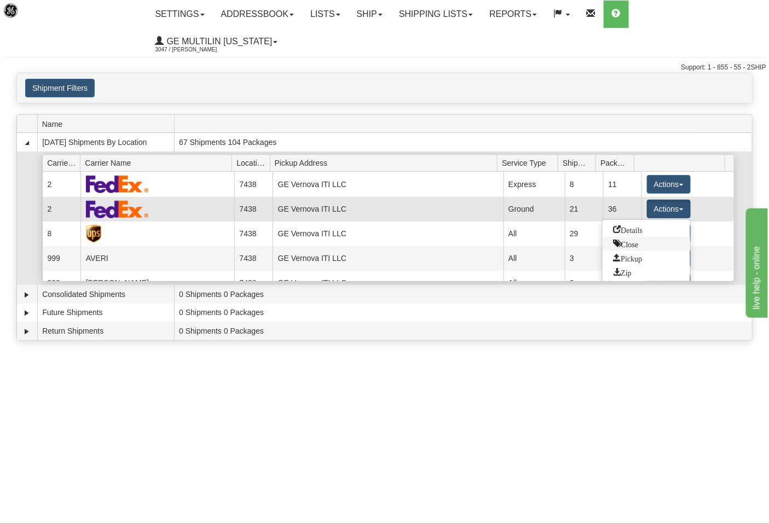
click at [636, 240] on span "Close" at bounding box center [626, 244] width 25 height 8
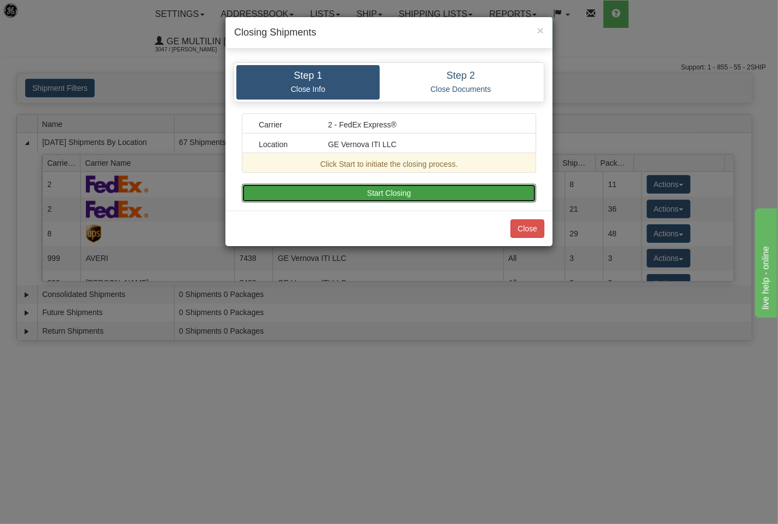
click at [412, 193] on button "Start Closing" at bounding box center [389, 193] width 295 height 19
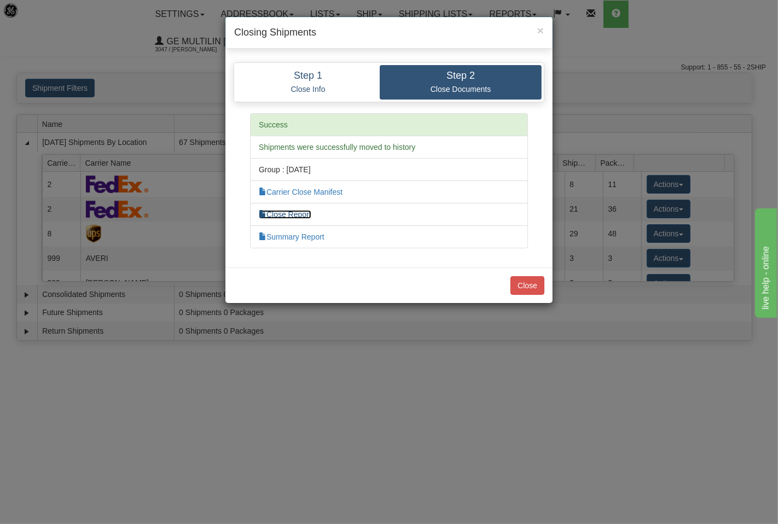
click at [307, 212] on link "Close Report" at bounding box center [285, 214] width 53 height 9
click at [524, 284] on button "Close" at bounding box center [528, 285] width 34 height 19
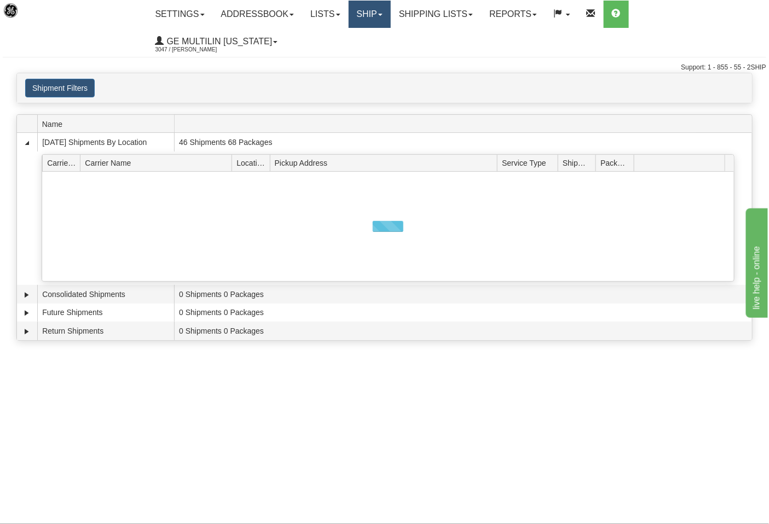
click at [367, 18] on link "Ship" at bounding box center [370, 14] width 42 height 27
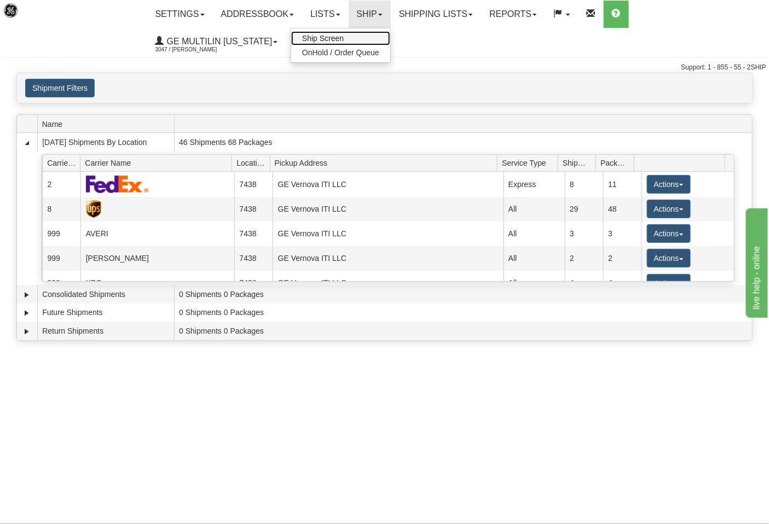
click at [361, 40] on link "Ship Screen" at bounding box center [340, 38] width 99 height 14
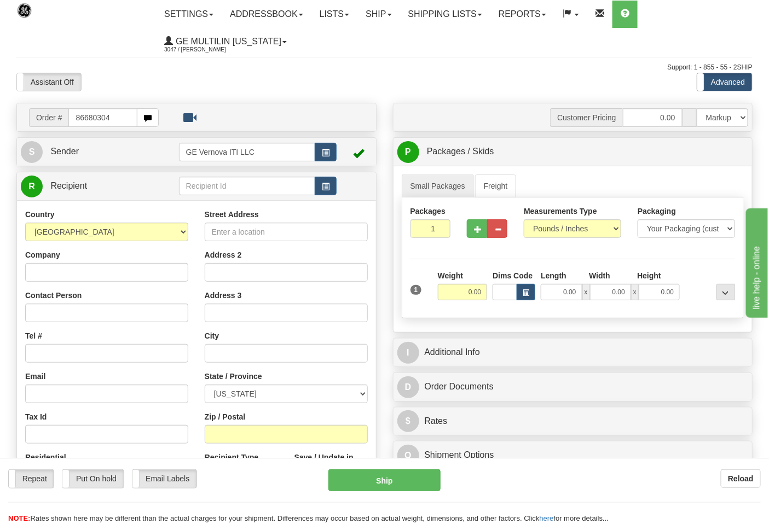
type input "86680304"
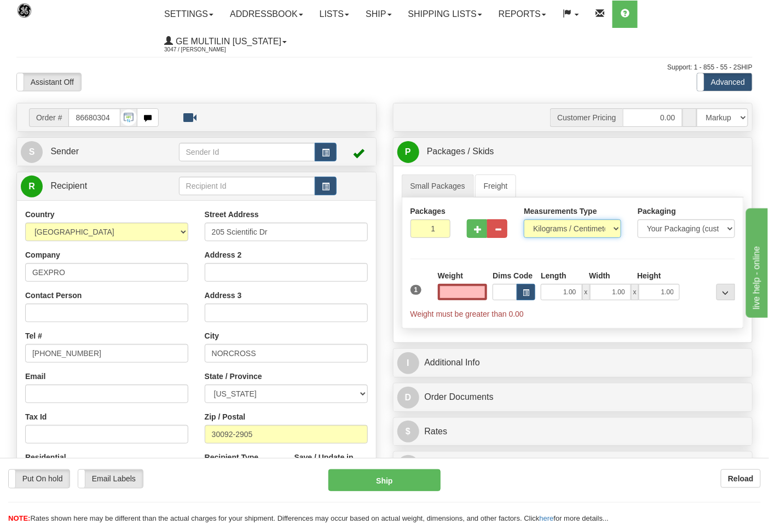
type input "0.00"
click at [574, 230] on select "Pounds / Inches Kilograms / Centimeters" at bounding box center [572, 229] width 97 height 19
select select "0"
click at [524, 220] on select "Pounds / Inches Kilograms / Centimeters" at bounding box center [572, 229] width 97 height 19
click at [474, 296] on input "0.00" at bounding box center [463, 292] width 50 height 16
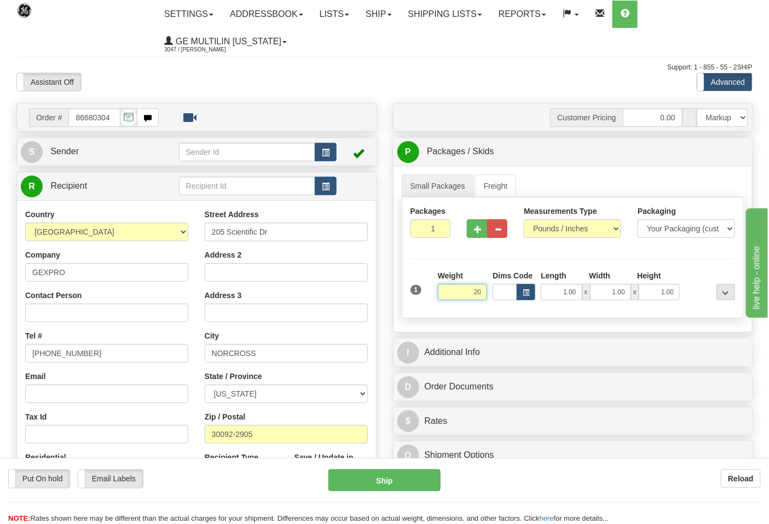
click button "Delete" at bounding box center [0, 0] width 0 height 0
type input "20.00"
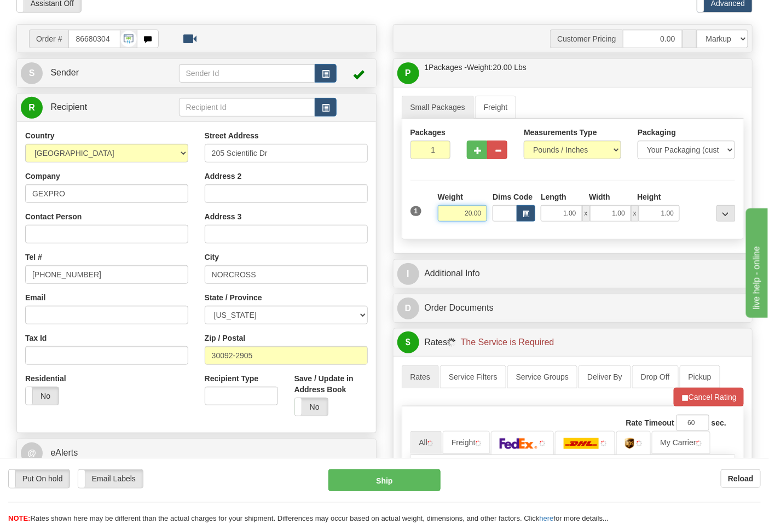
scroll to position [243, 0]
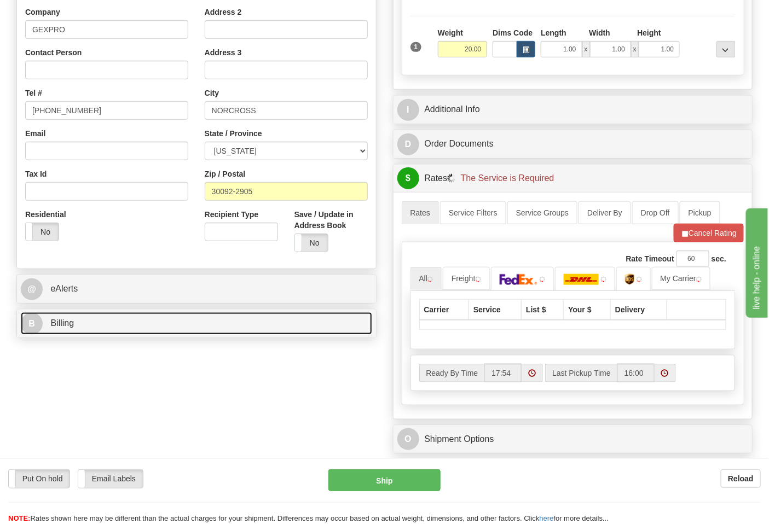
click at [124, 321] on link "B Billing" at bounding box center [196, 324] width 351 height 22
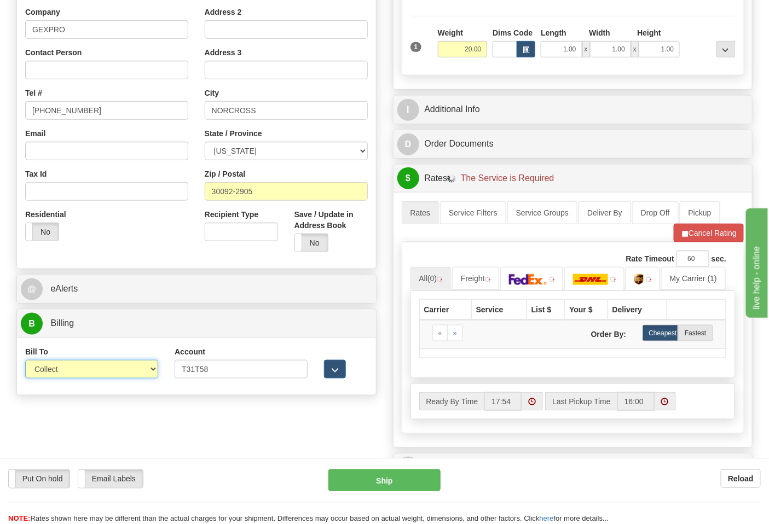
click at [56, 374] on select "Sender Recipient Third Party Collect" at bounding box center [91, 369] width 133 height 19
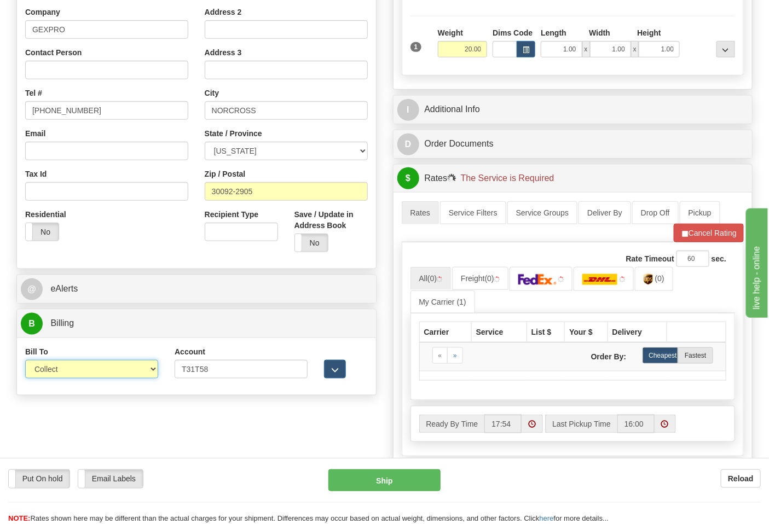
select select "2"
click at [25, 361] on select "Sender Recipient Third Party Collect" at bounding box center [91, 369] width 133 height 19
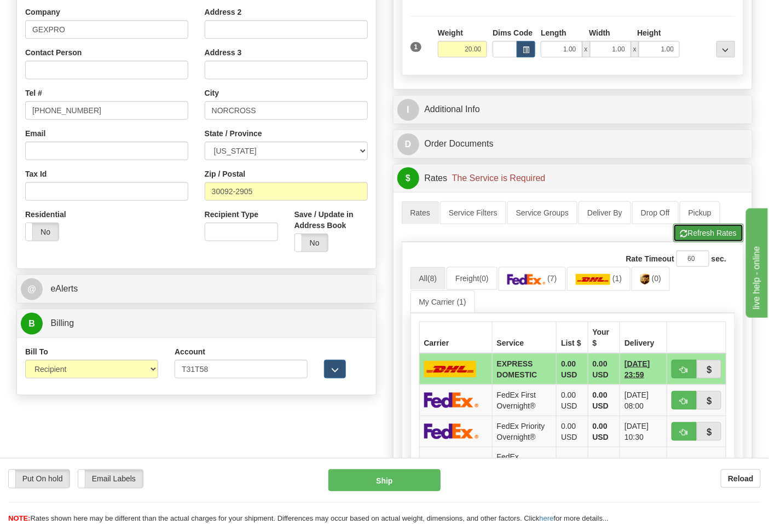
click at [692, 241] on button "Refresh Rates" at bounding box center [708, 233] width 71 height 19
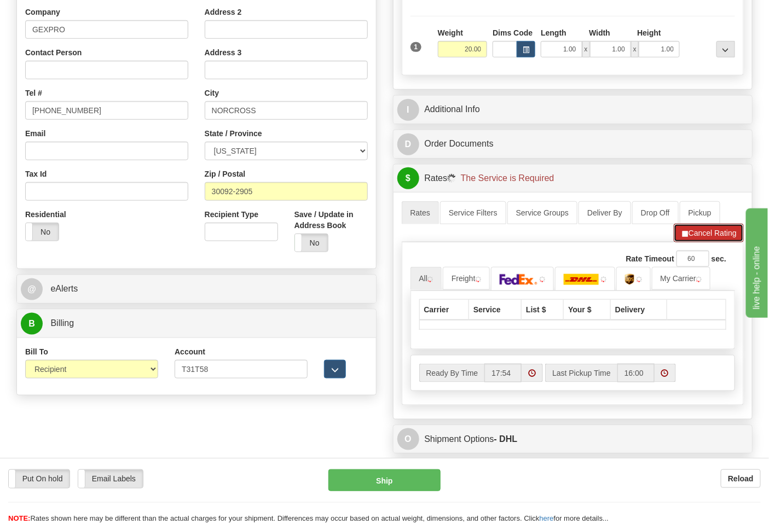
click at [692, 241] on button "Cancel Rating" at bounding box center [709, 233] width 70 height 19
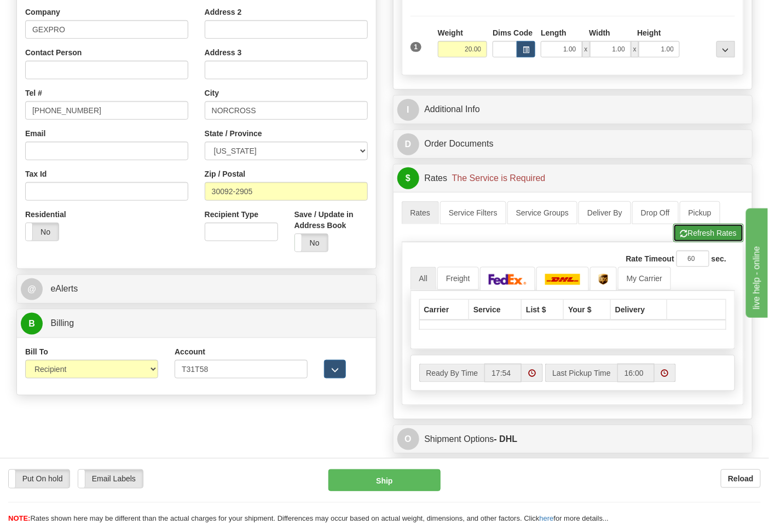
click at [701, 230] on button "Refresh Rates" at bounding box center [708, 233] width 71 height 19
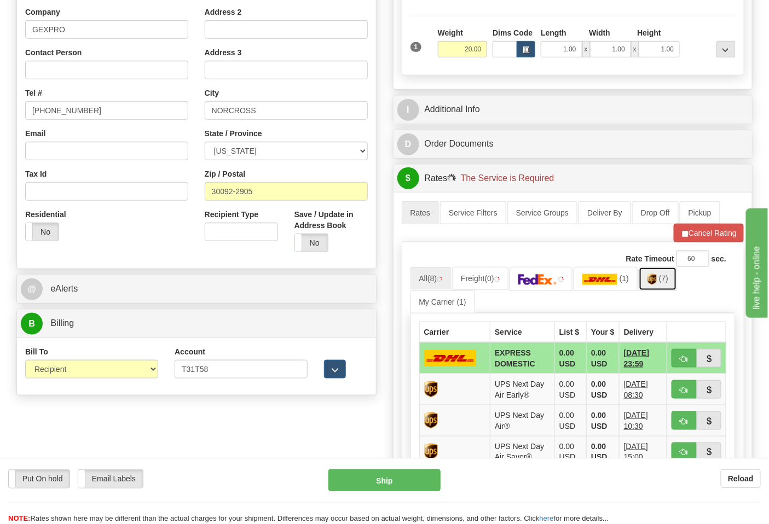
click at [657, 284] on img at bounding box center [652, 279] width 9 height 11
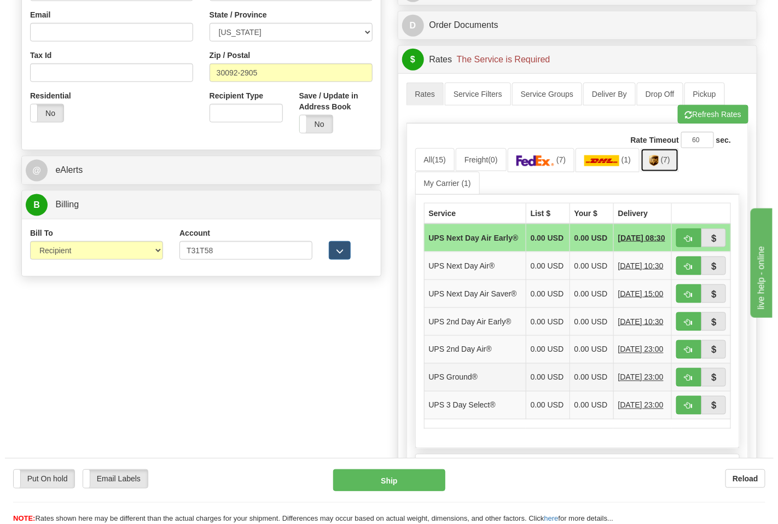
scroll to position [365, 0]
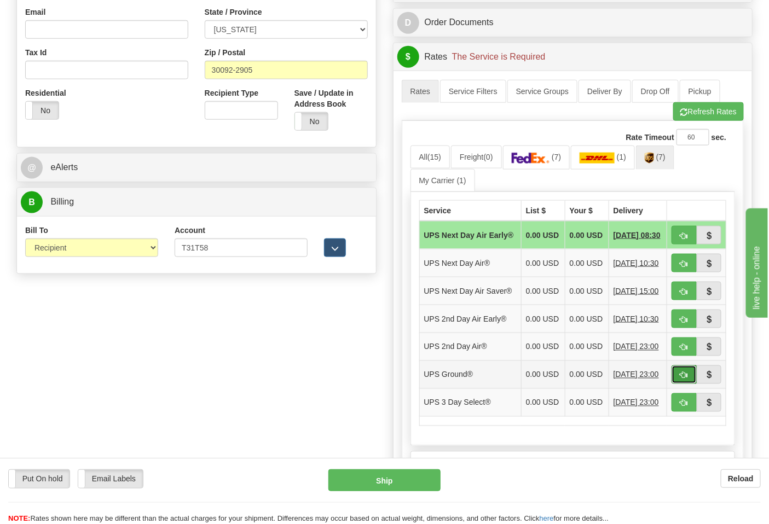
click at [679, 384] on button "button" at bounding box center [684, 375] width 25 height 19
type input "03"
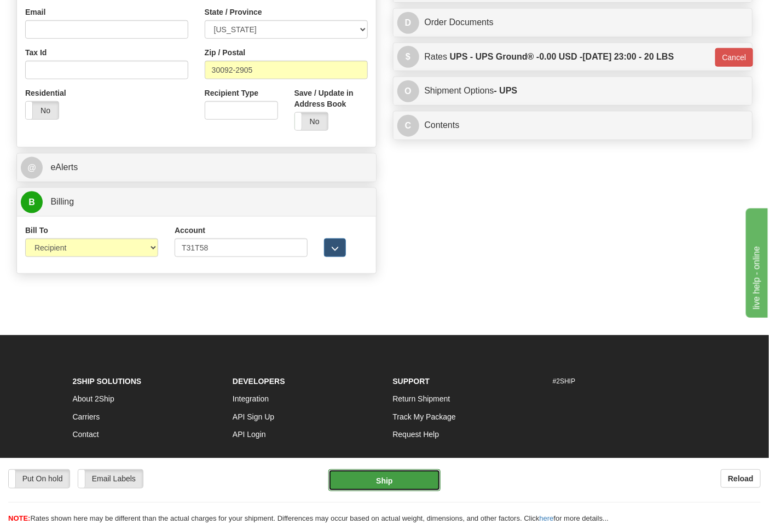
click at [382, 480] on button "Ship" at bounding box center [384, 481] width 112 height 22
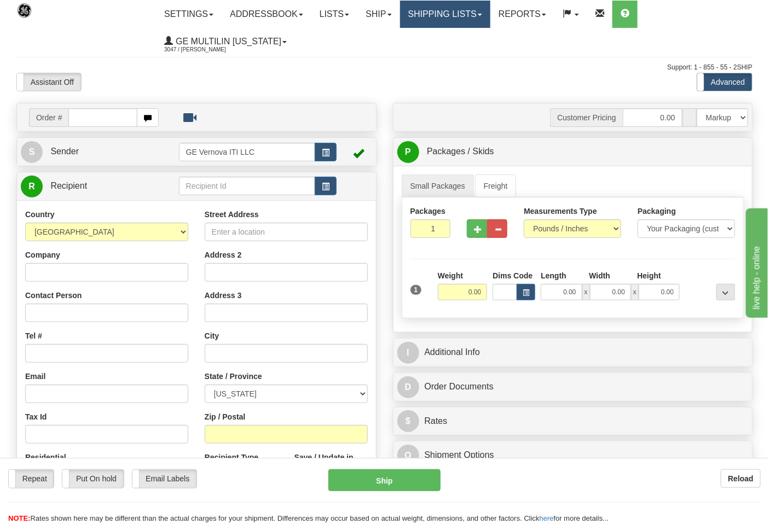
click at [446, 18] on link "Shipping lists" at bounding box center [445, 14] width 90 height 27
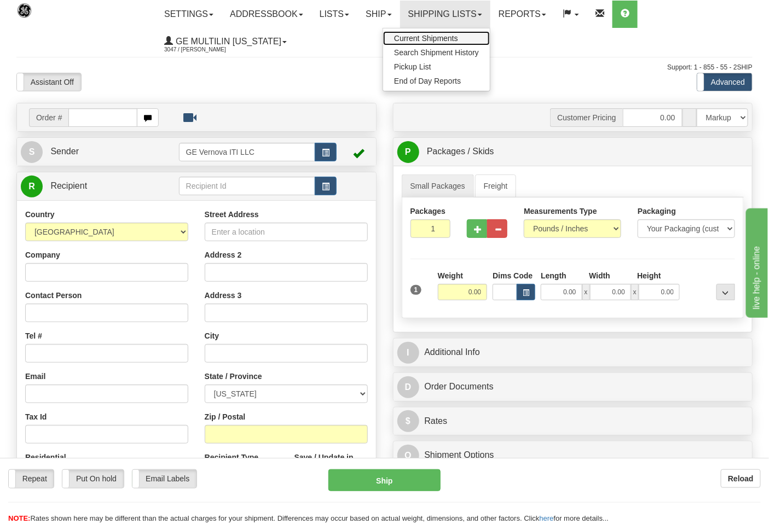
click at [434, 37] on span "Current Shipments" at bounding box center [426, 38] width 64 height 9
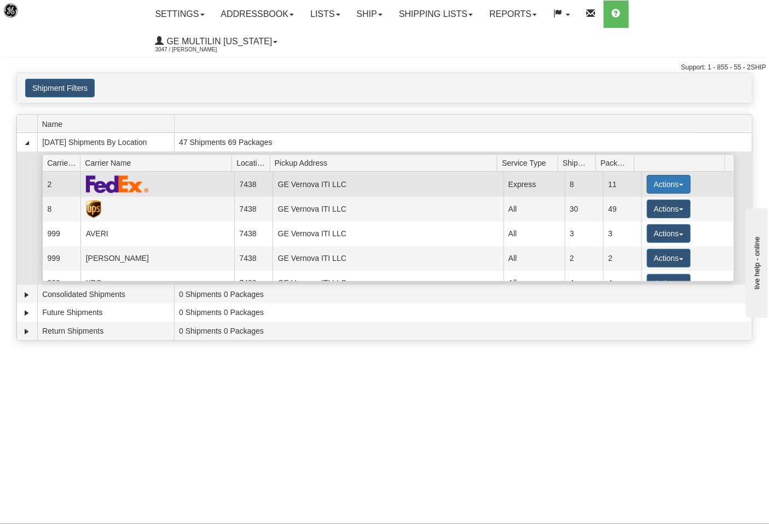
click at [650, 175] on button "Actions" at bounding box center [669, 184] width 44 height 19
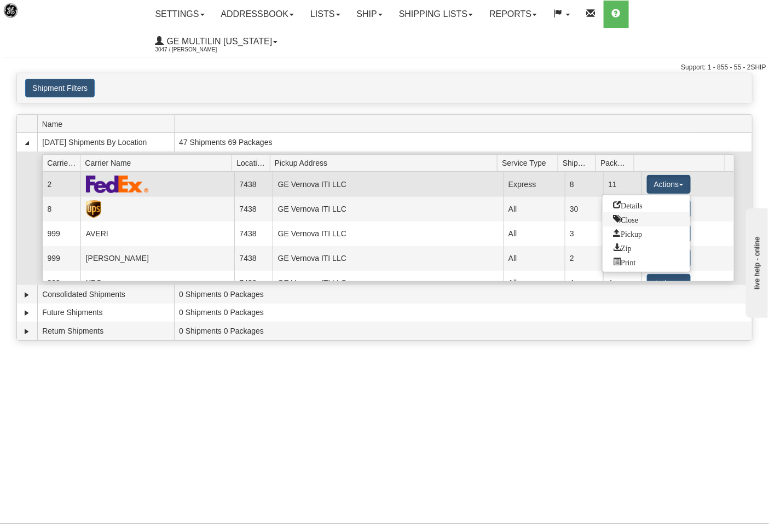
click at [631, 215] on span "Close" at bounding box center [626, 219] width 25 height 8
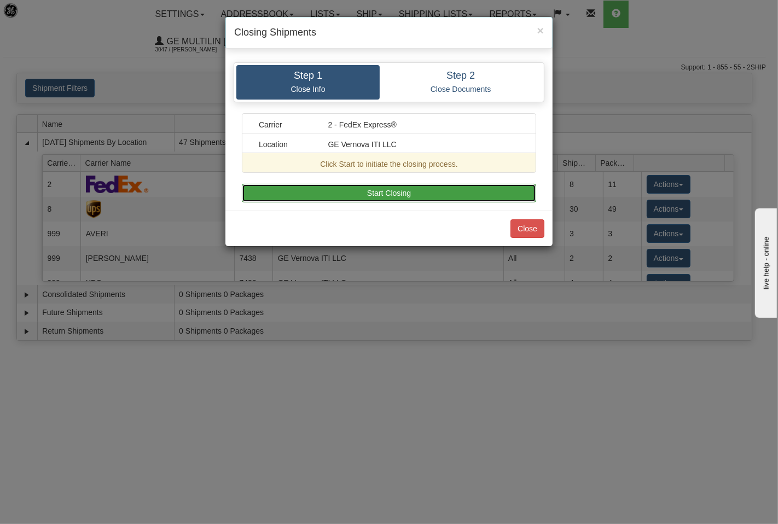
click at [440, 191] on button "Start Closing" at bounding box center [389, 193] width 295 height 19
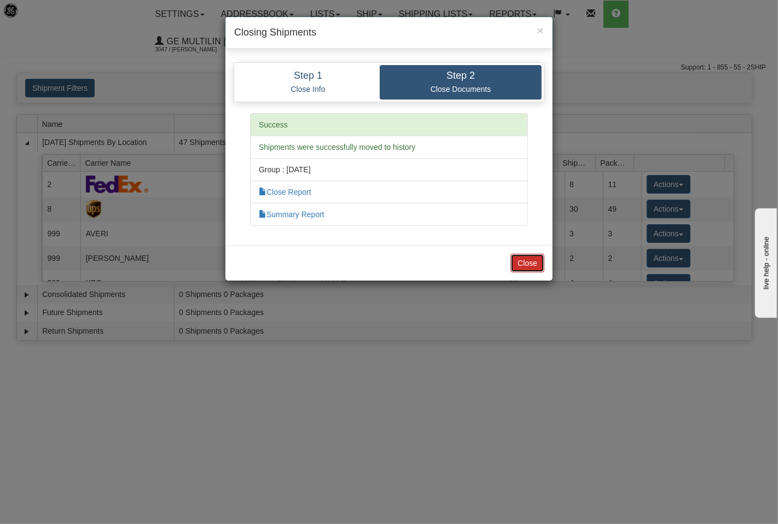
click at [516, 258] on button "Close" at bounding box center [528, 263] width 34 height 19
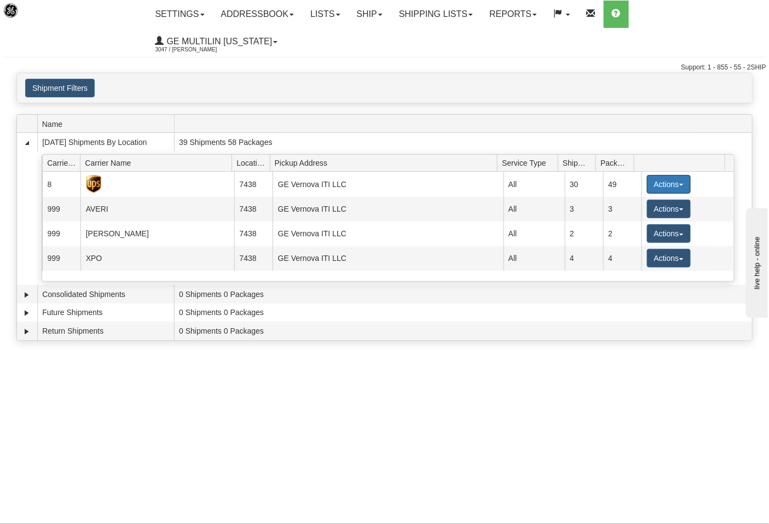
click at [648, 175] on button "Actions" at bounding box center [669, 184] width 44 height 19
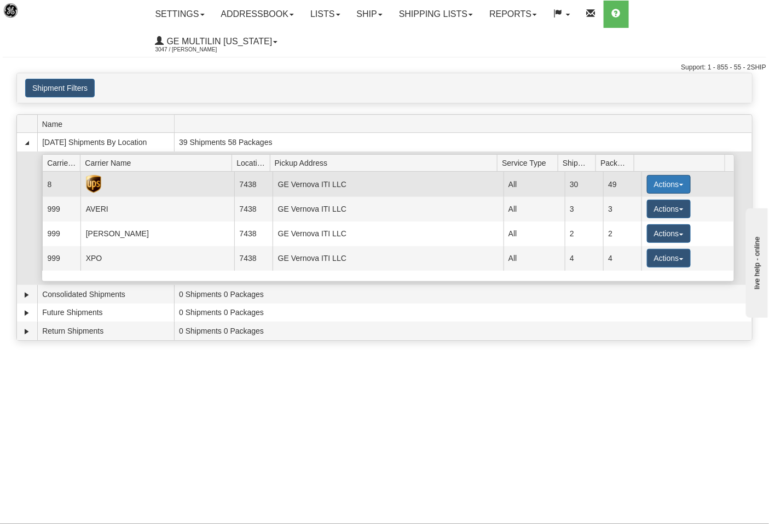
click at [647, 175] on button "Actions" at bounding box center [669, 184] width 44 height 19
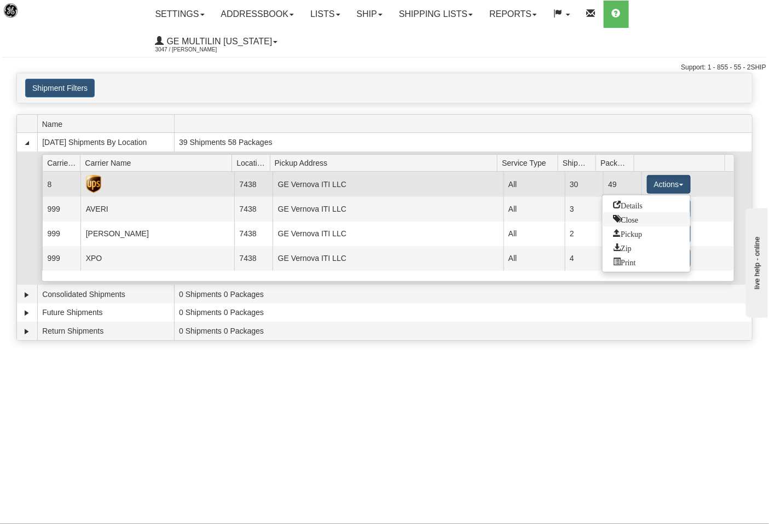
click at [642, 212] on link "Close" at bounding box center [647, 219] width 88 height 14
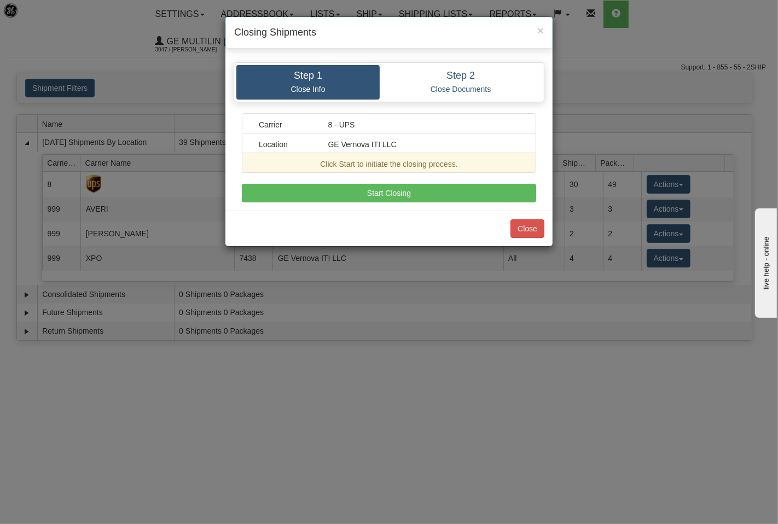
click at [487, 205] on div "Step 1 Close Info Step 2 Close Documents Carrier 8 - UPS Location GE Vernova IT…" at bounding box center [389, 132] width 327 height 157
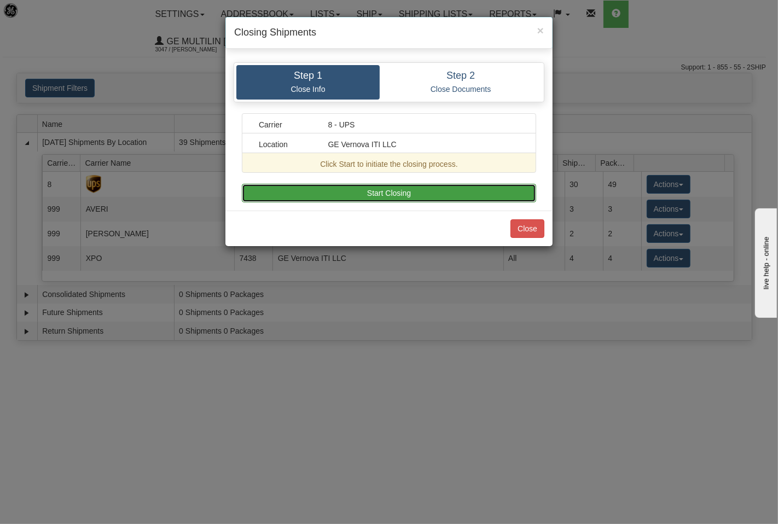
click at [482, 200] on button "Start Closing" at bounding box center [389, 193] width 295 height 19
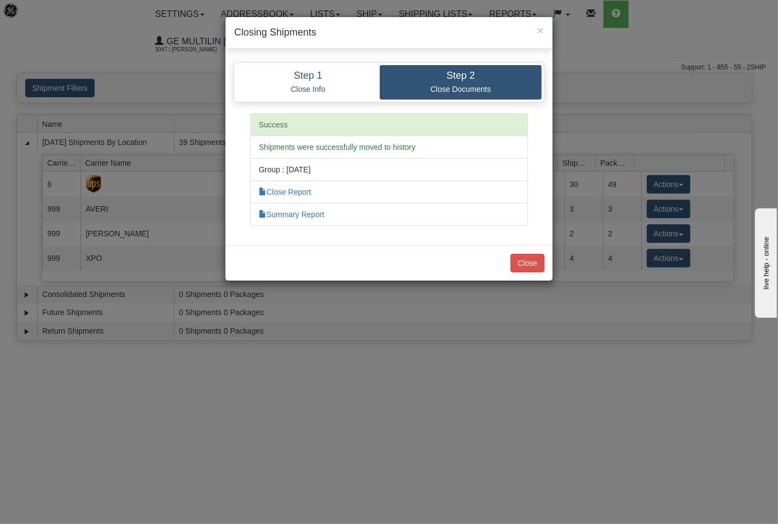
drag, startPoint x: 532, startPoint y: 275, endPoint x: 533, endPoint y: 268, distance: 7.1
click at [532, 275] on div "Close" at bounding box center [389, 263] width 327 height 36
click at [533, 268] on button "Close" at bounding box center [528, 263] width 34 height 19
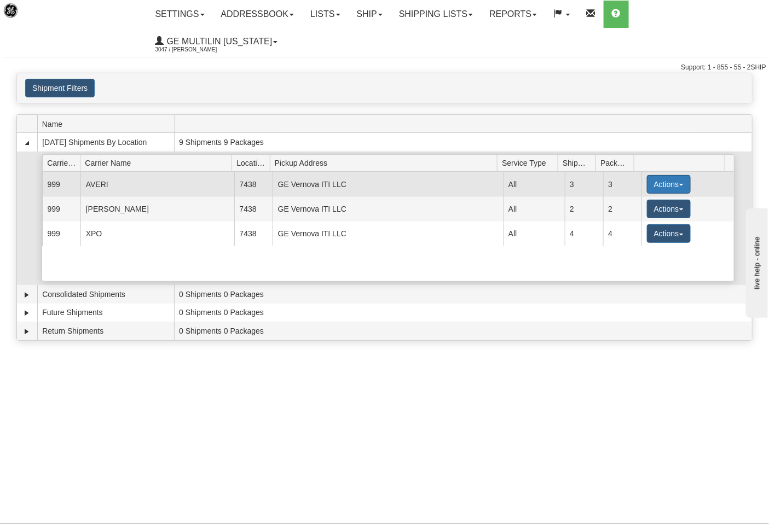
click at [647, 175] on button "Actions" at bounding box center [669, 184] width 44 height 19
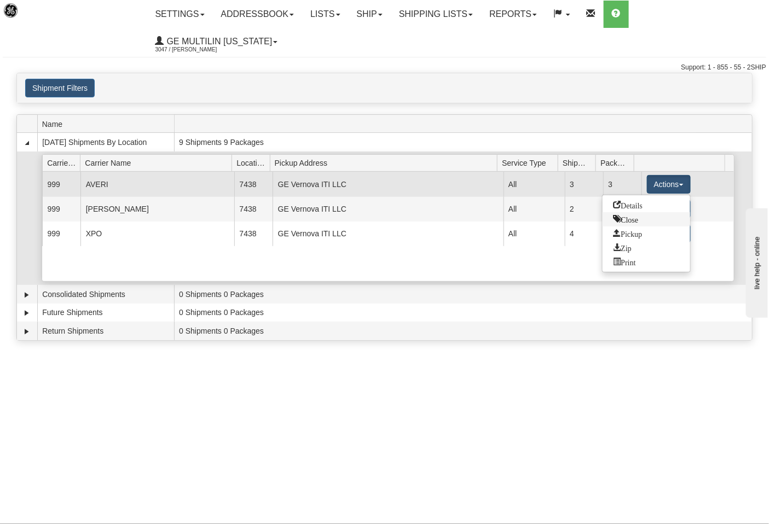
click at [633, 215] on span "Close" at bounding box center [626, 219] width 25 height 8
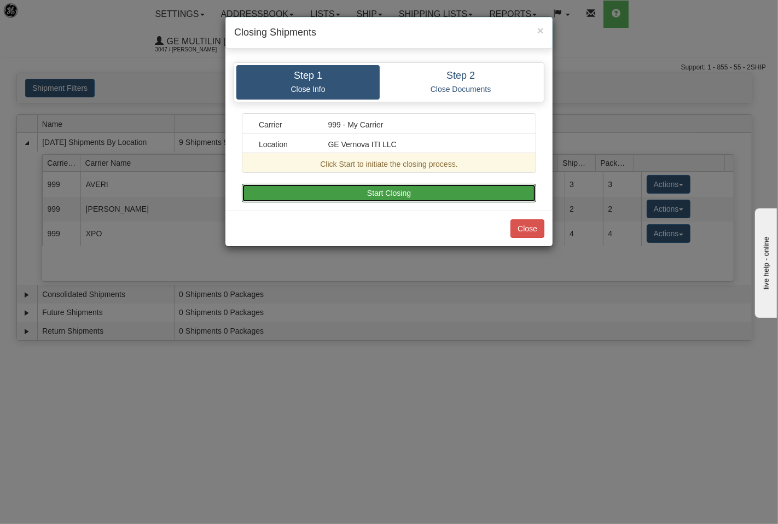
drag, startPoint x: 471, startPoint y: 200, endPoint x: 482, endPoint y: 203, distance: 11.4
click at [472, 200] on button "Start Closing" at bounding box center [389, 193] width 295 height 19
